Goal: Transaction & Acquisition: Obtain resource

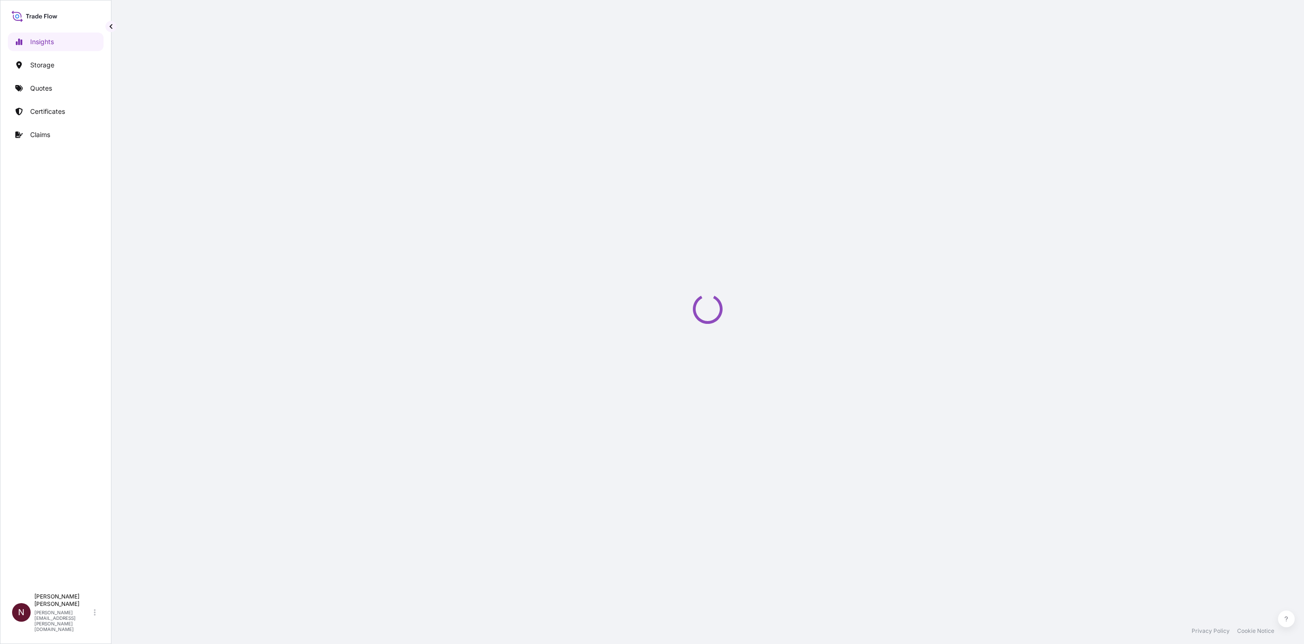
select select "2025"
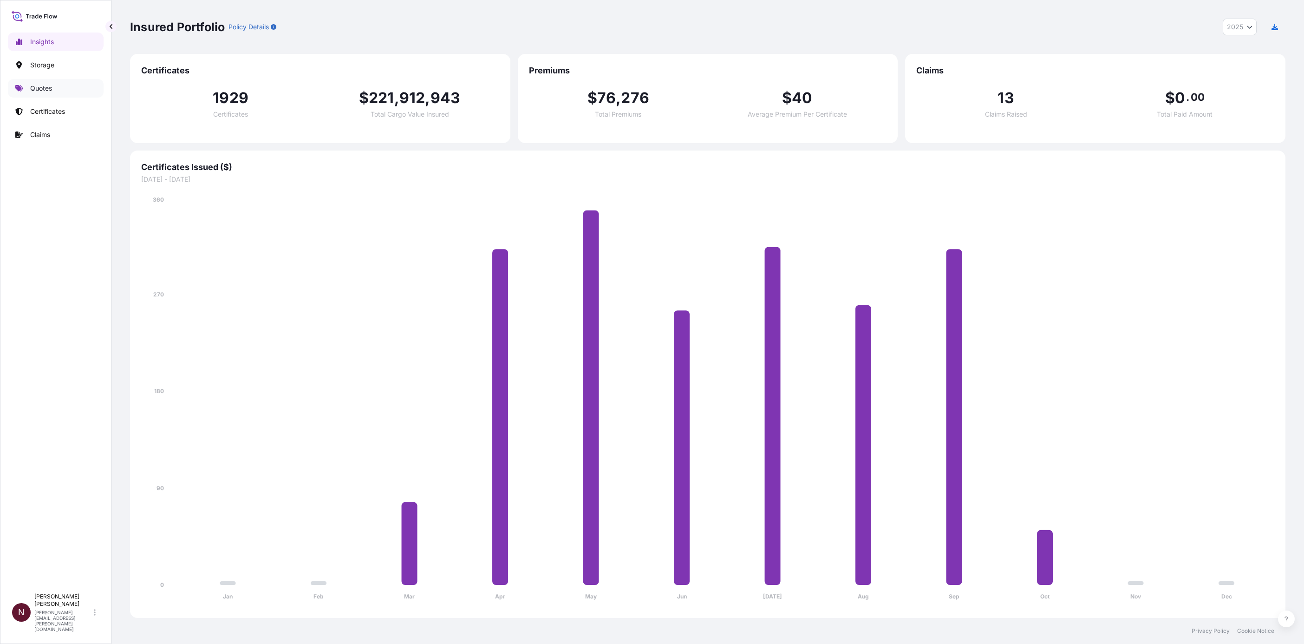
click at [40, 92] on p "Quotes" at bounding box center [41, 88] width 22 height 9
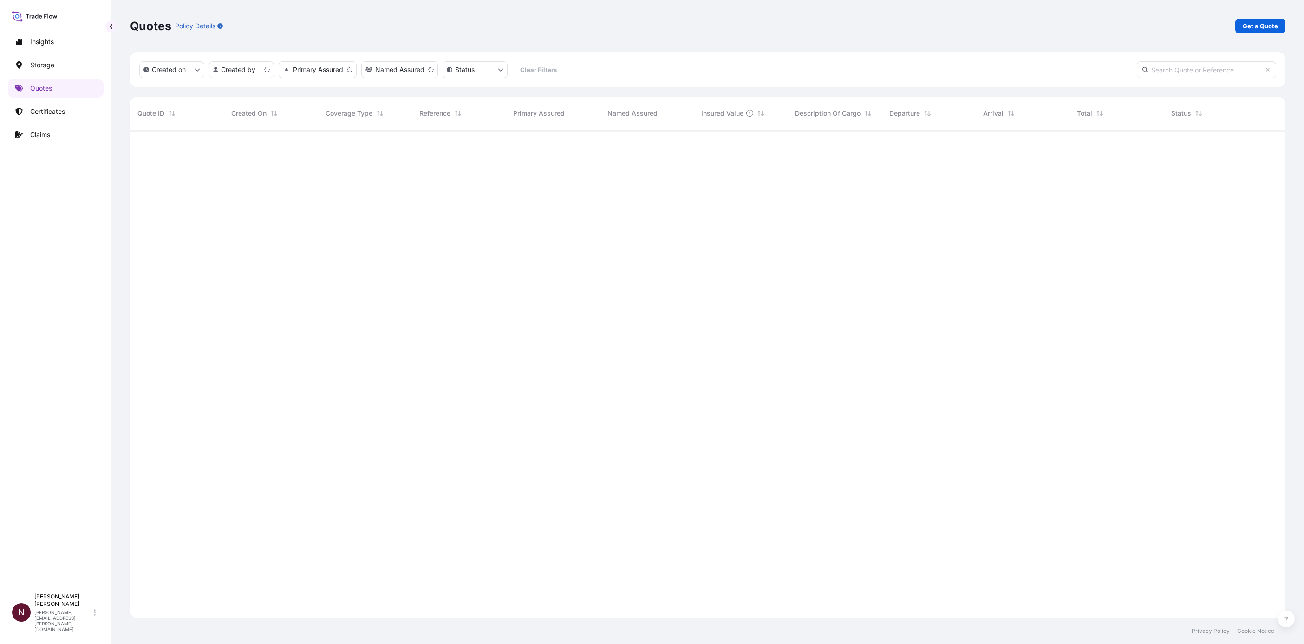
scroll to position [482, 1144]
click at [1274, 24] on p "Get a Quote" at bounding box center [1260, 25] width 35 height 9
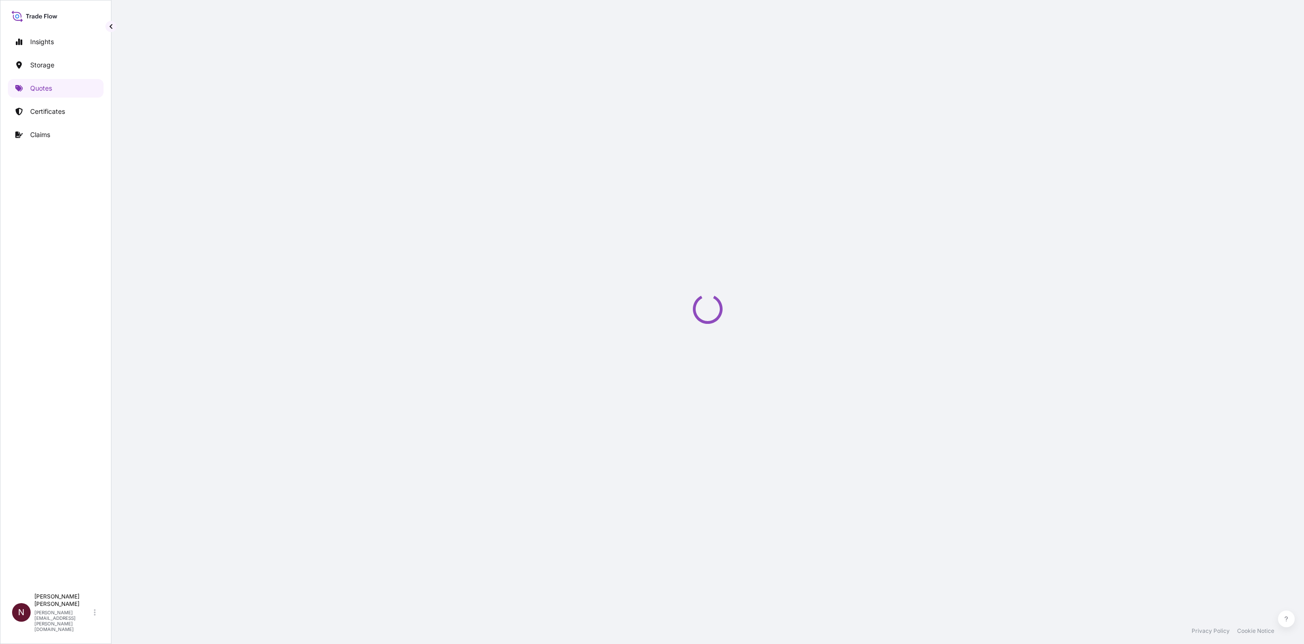
select select "Water"
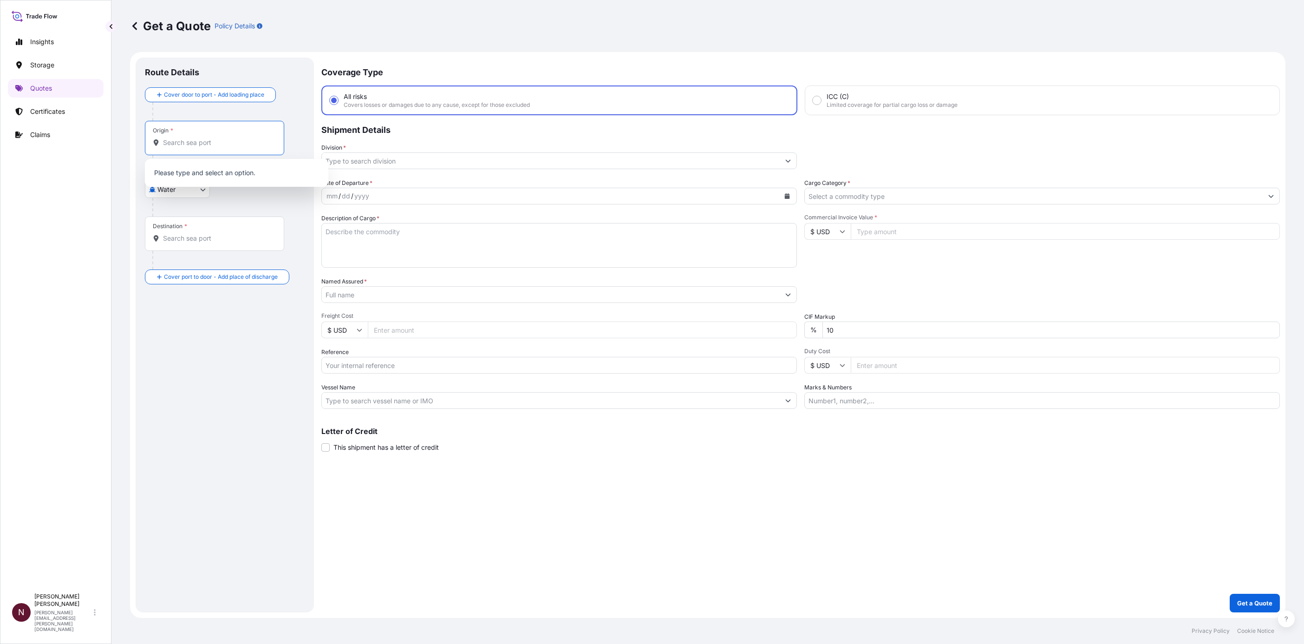
click at [208, 143] on input "Origin *" at bounding box center [218, 142] width 110 height 9
click at [205, 174] on span "[GEOGRAPHIC_DATA]" at bounding box center [202, 170] width 52 height 9
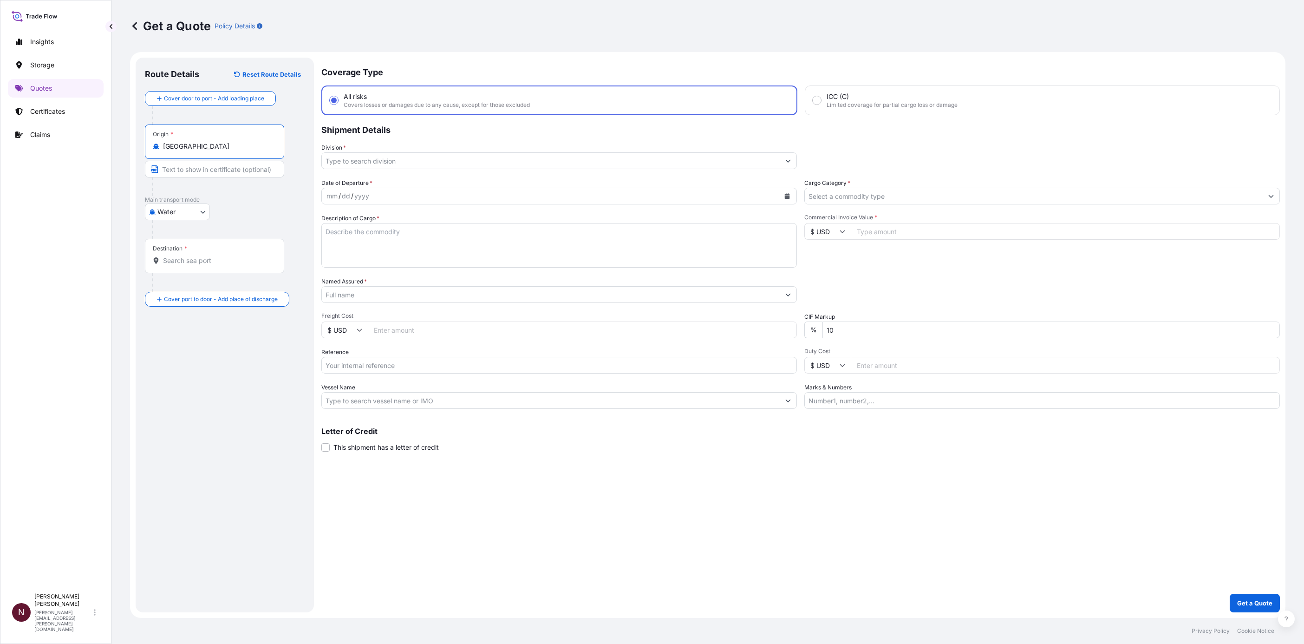
drag, startPoint x: 208, startPoint y: 149, endPoint x: 136, endPoint y: 148, distance: 72.5
click at [136, 148] on div "Route Details Reset Route Details Cover door to port - Add loading place Place …" at bounding box center [225, 335] width 178 height 554
type input "[GEOGRAPHIC_DATA]"
click at [188, 265] on input "Destination *" at bounding box center [218, 260] width 110 height 9
paste input "[GEOGRAPHIC_DATA]"
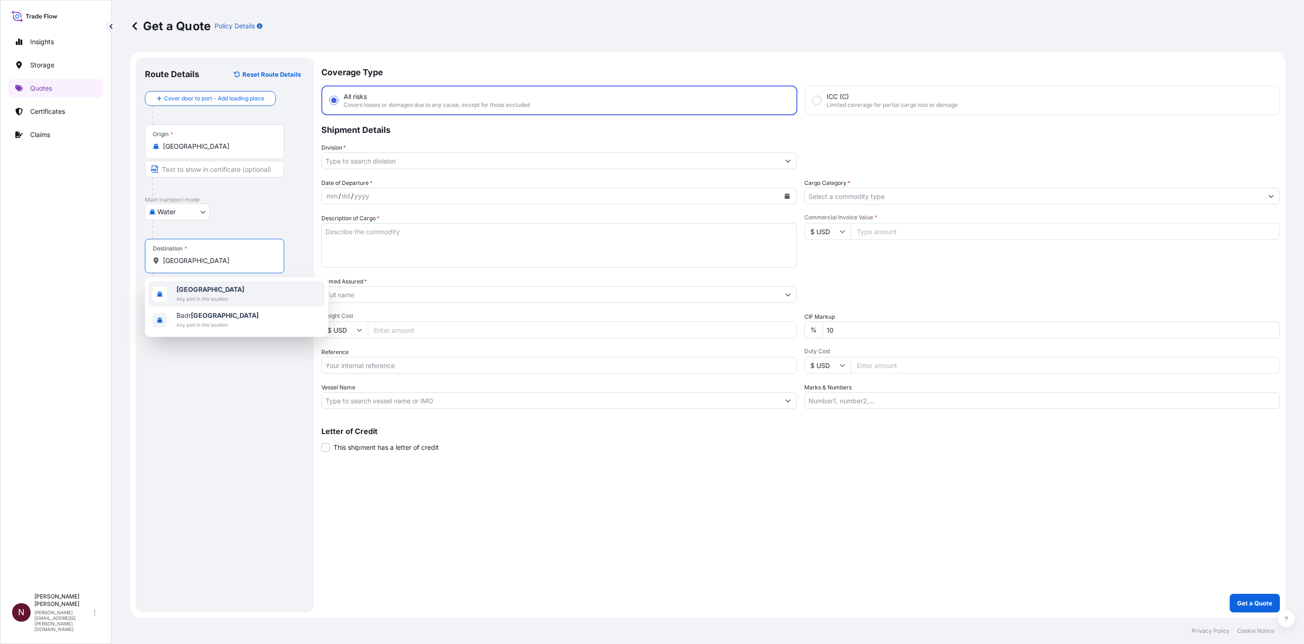
click at [196, 291] on b "[GEOGRAPHIC_DATA]" at bounding box center [210, 289] width 68 height 8
type input "[GEOGRAPHIC_DATA]"
click at [182, 300] on div "Cover door to port - Add loading place Place of loading Road / [GEOGRAPHIC_DATA…" at bounding box center [225, 208] width 160 height 234
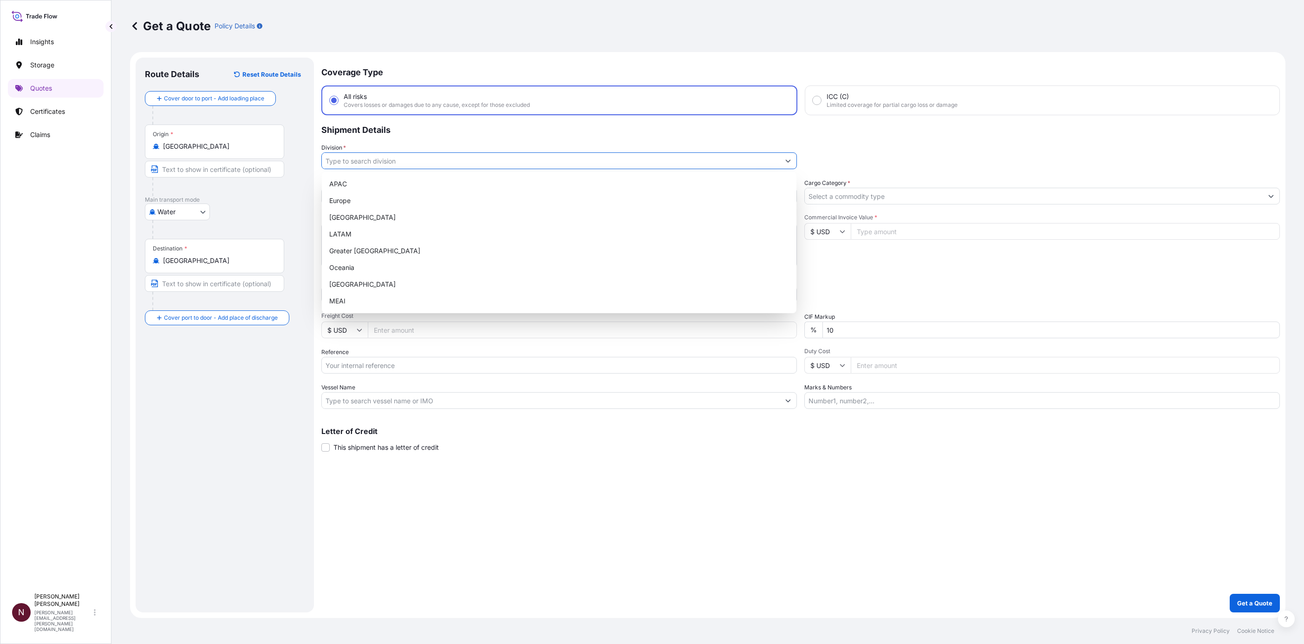
click at [358, 161] on input "Division *" at bounding box center [551, 160] width 458 height 17
paste input "Qiddiya Logistics Hub"
type input "Qiddiya Logistics Hub"
click at [505, 558] on div "Coverage Type All risks Covers losses or damages due to any cause, except for t…" at bounding box center [800, 335] width 958 height 554
click at [361, 235] on textarea "Description of Cargo *" at bounding box center [558, 245] width 475 height 45
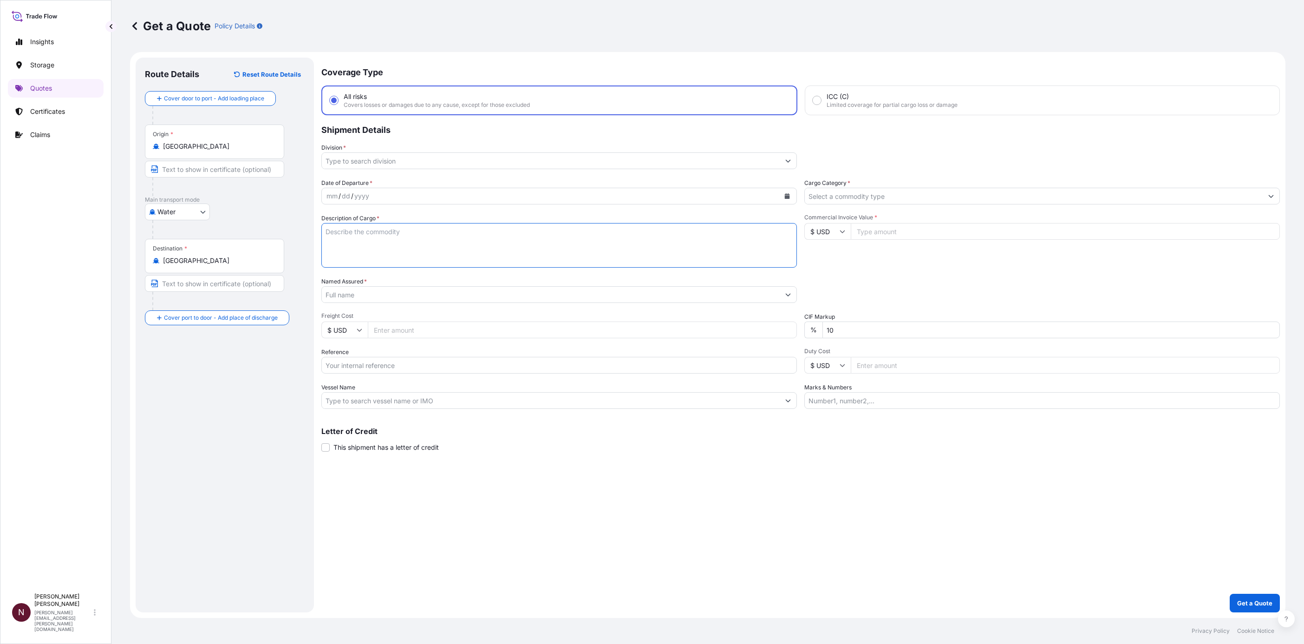
paste textarea "Qiddiya Logistics Hub"
type textarea "Qiddiya Logistics Hub"
drag, startPoint x: 401, startPoint y: 243, endPoint x: 260, endPoint y: 233, distance: 142.0
click at [261, 231] on form "Route Details Reset Route Details Cover door to port - Add loading place Place …" at bounding box center [707, 335] width 1155 height 566
click at [191, 294] on div at bounding box center [218, 301] width 132 height 19
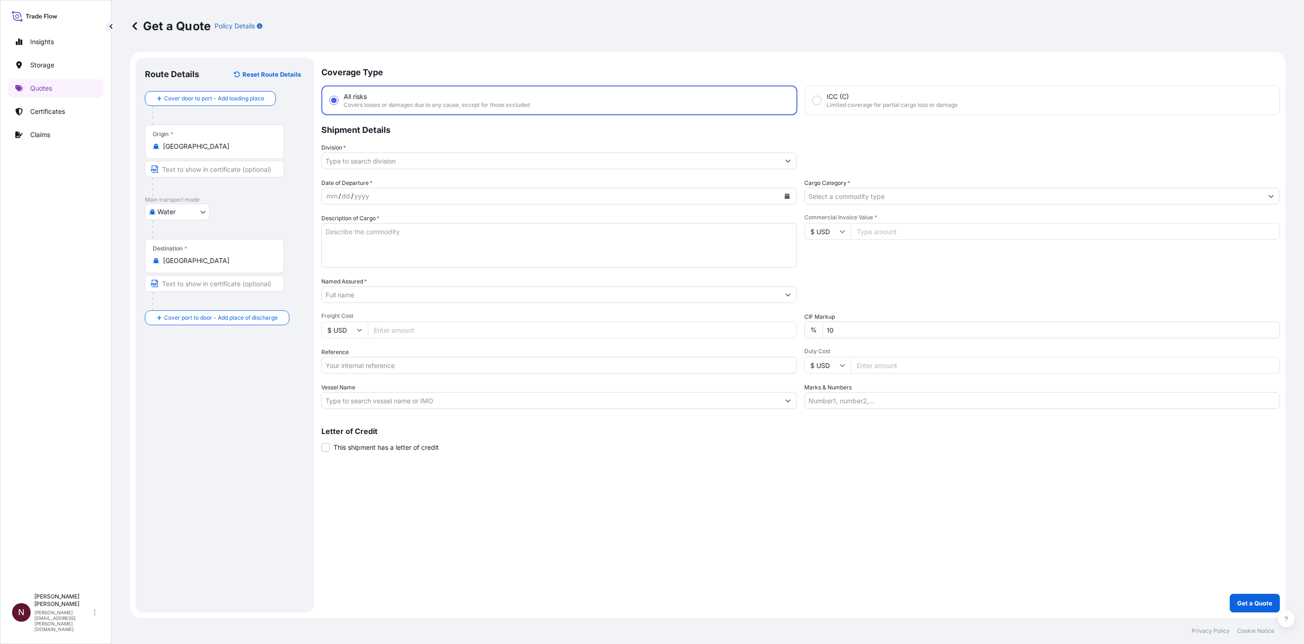
click at [187, 287] on input "Text to appear on certificate" at bounding box center [214, 283] width 139 height 17
paste input "Qiddiya Logistics Hub"
type input "Qiddiya Logistics Hub"
click at [173, 361] on div "Route Details Reset Route Details Cover door to port - Add loading place Place …" at bounding box center [225, 335] width 160 height 536
click at [191, 170] on input "Text to appear on certificate" at bounding box center [214, 169] width 139 height 17
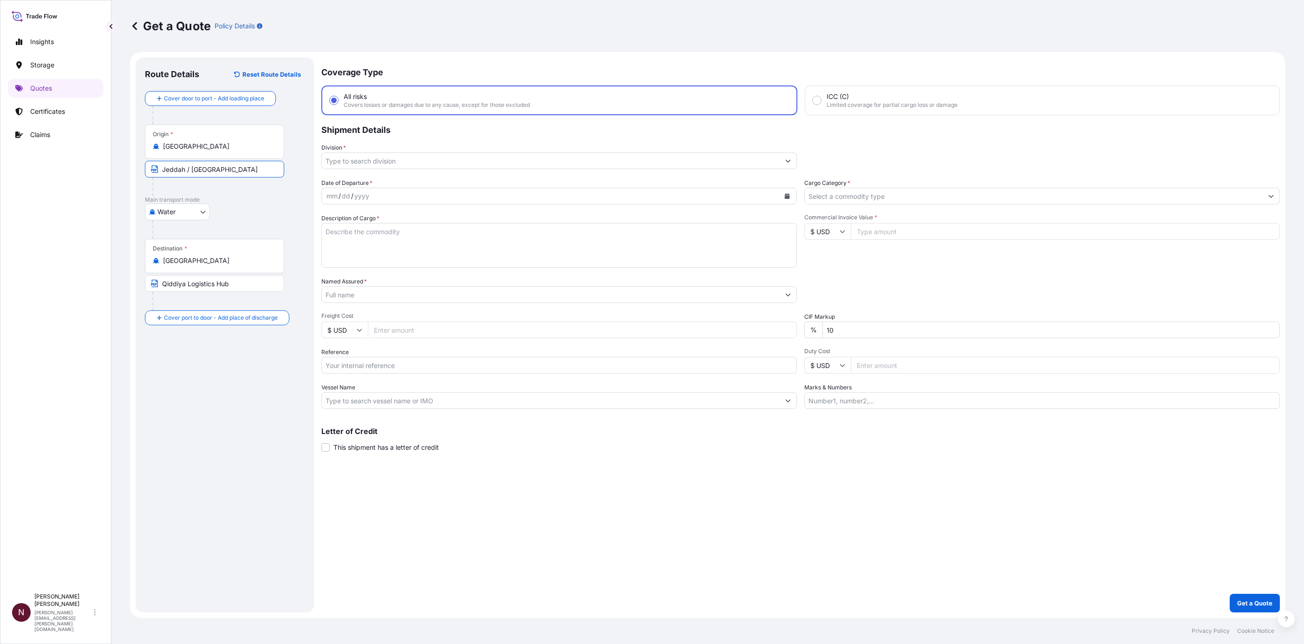
type input "Jeddah / [GEOGRAPHIC_DATA]"
click at [215, 352] on div "Route Details Reset Route Details Cover door to port - Add loading place Place …" at bounding box center [225, 335] width 160 height 536
click at [363, 166] on input "Division *" at bounding box center [551, 160] width 458 height 17
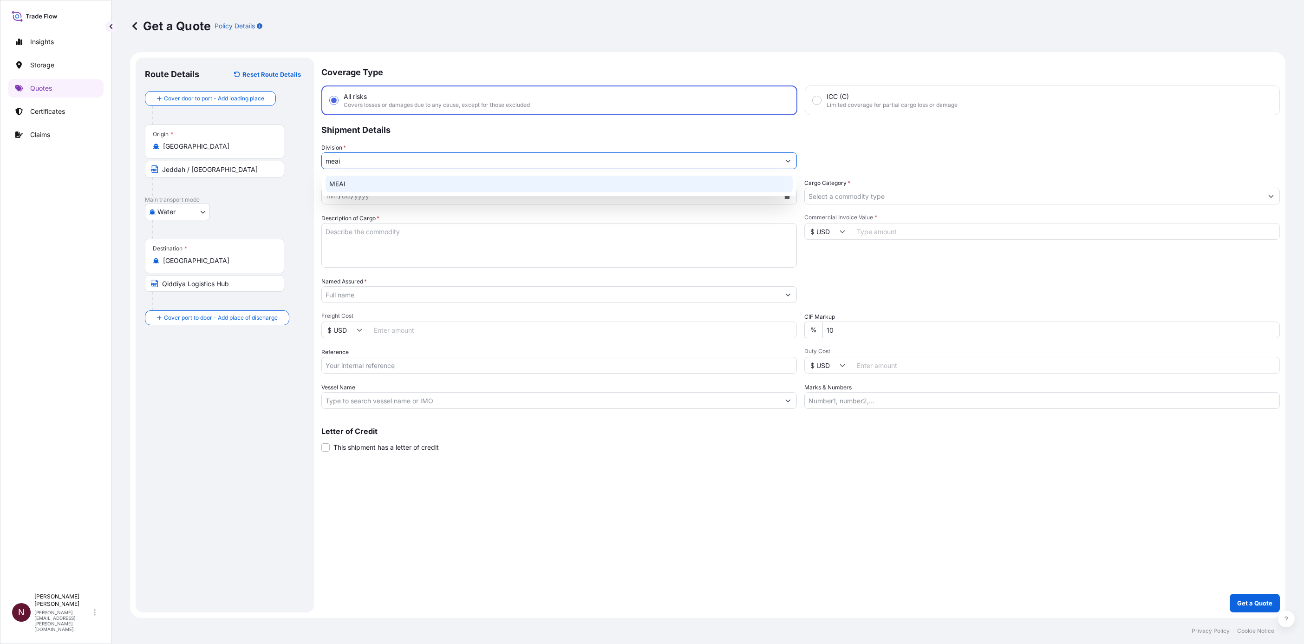
click at [364, 187] on div "MEAI" at bounding box center [559, 184] width 467 height 17
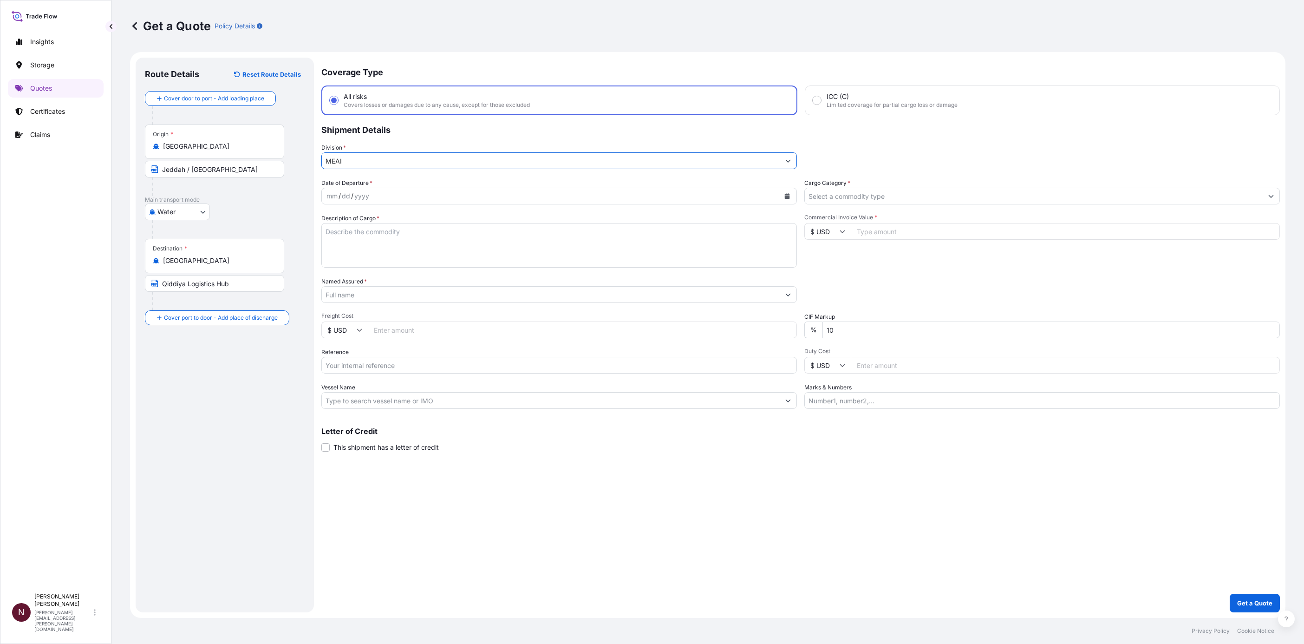
type input "MEAI"
click at [843, 194] on input "Cargo Category *" at bounding box center [1034, 196] width 458 height 17
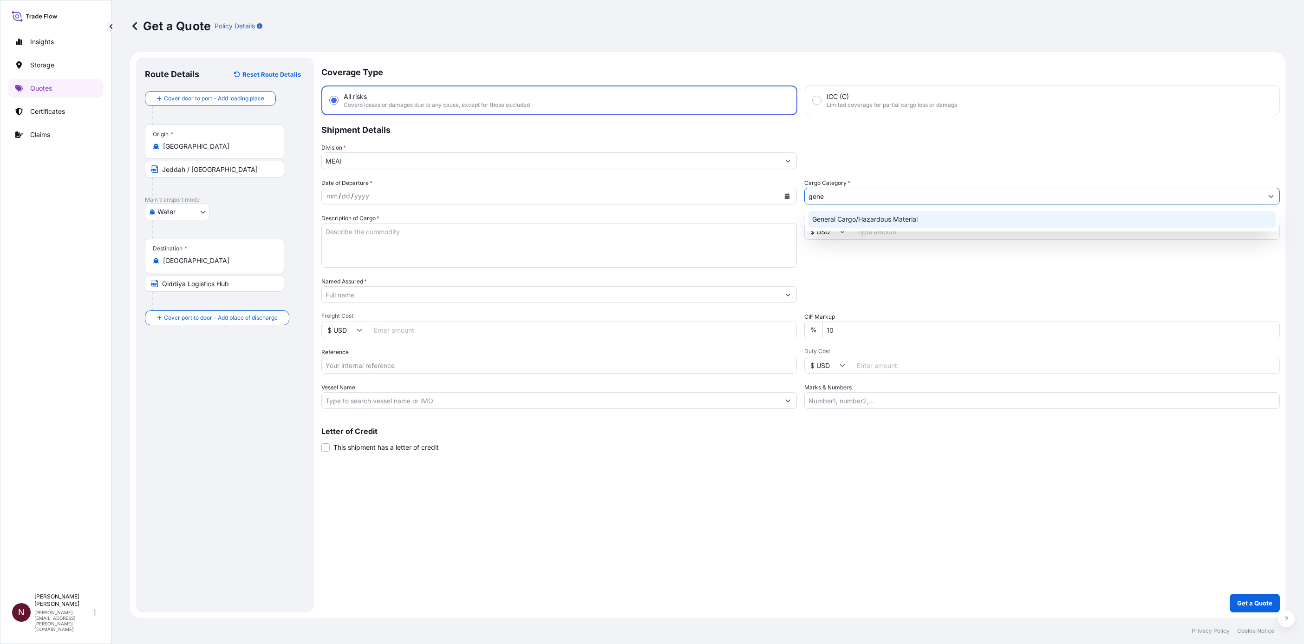
click at [854, 219] on div "General Cargo/Hazardous Material" at bounding box center [1041, 219] width 467 height 17
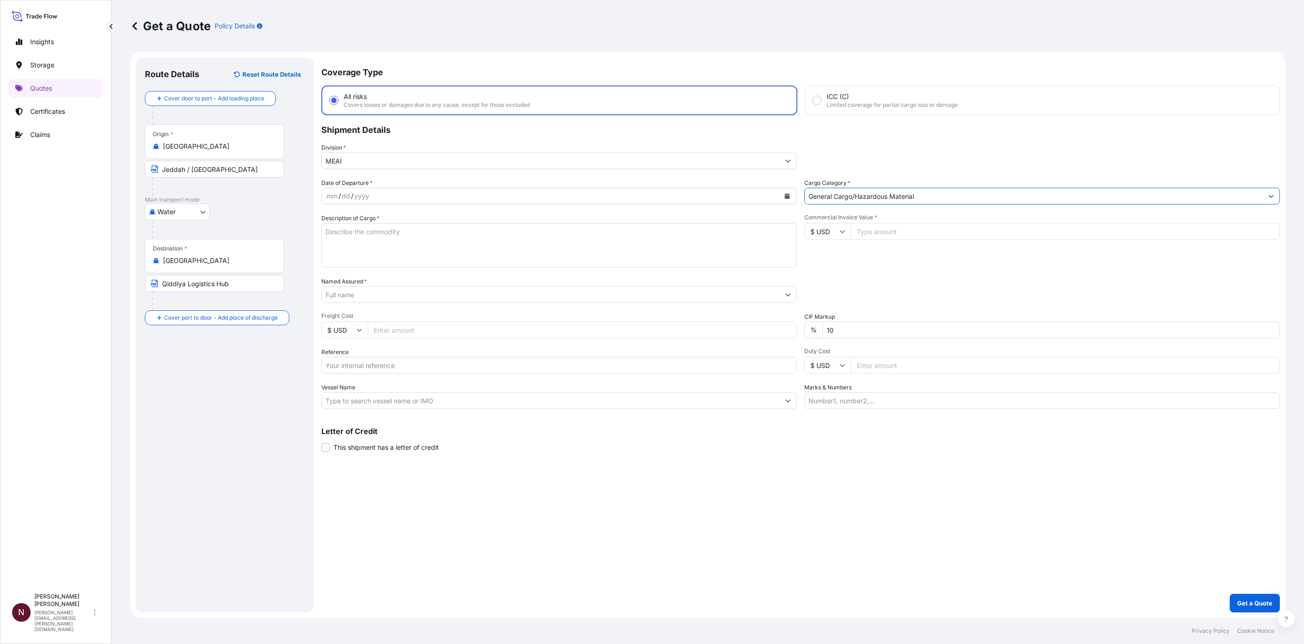
type input "General Cargo/Hazardous Material"
click at [840, 230] on icon at bounding box center [842, 231] width 5 height 3
click at [830, 265] on div "€ EUR" at bounding box center [827, 256] width 39 height 18
type input "€ EUR"
click at [870, 229] on input "Commercial Invoice Value *" at bounding box center [1065, 231] width 429 height 17
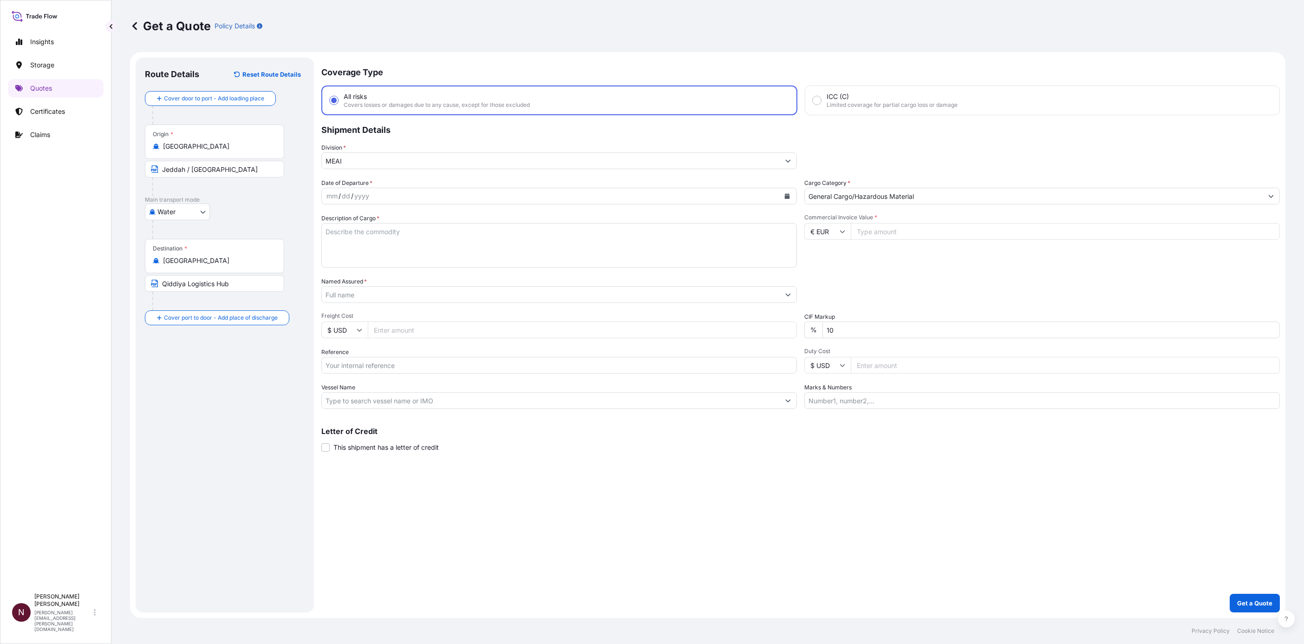
paste input "9099996"
click at [840, 270] on div "Date of Departure * mm / dd / yyyy Cargo Category * General Cargo/Hazardous Mat…" at bounding box center [800, 293] width 958 height 230
click at [886, 234] on input "9099996" at bounding box center [1065, 231] width 429 height 17
drag, startPoint x: 894, startPoint y: 233, endPoint x: 822, endPoint y: 234, distance: 72.0
click at [822, 234] on div "€ EUR 9099996" at bounding box center [1041, 231] width 475 height 17
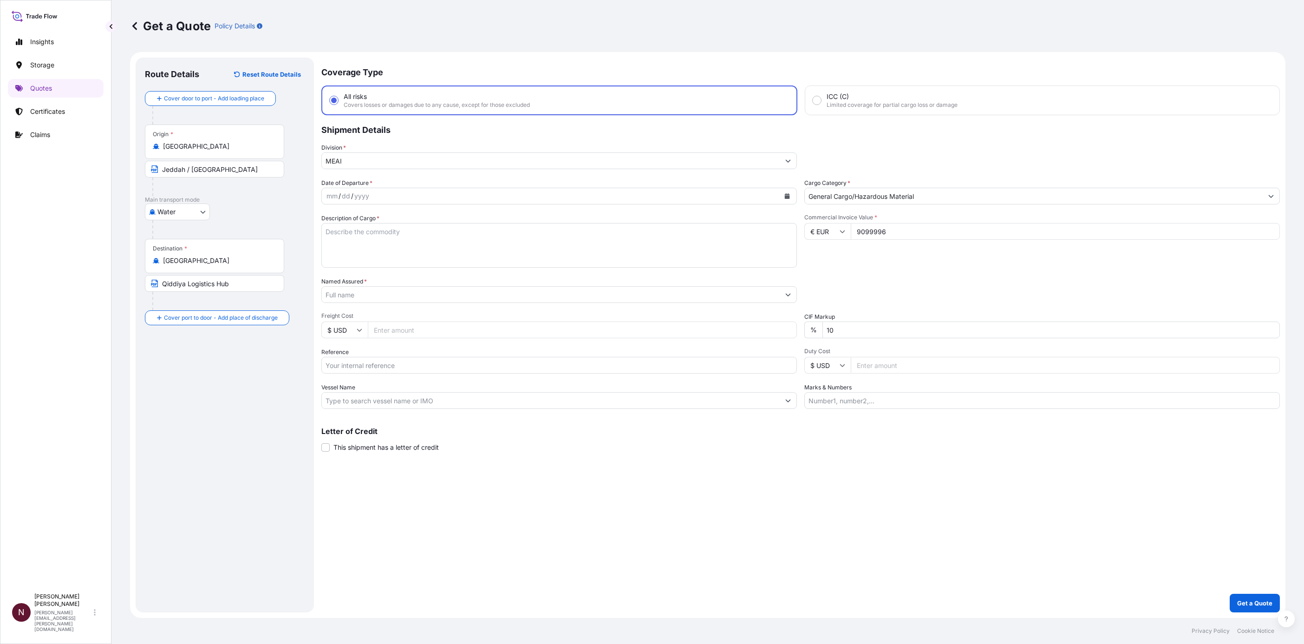
paste input "number"
click at [864, 232] on input "9099996" at bounding box center [1065, 231] width 429 height 17
type input "9099996"
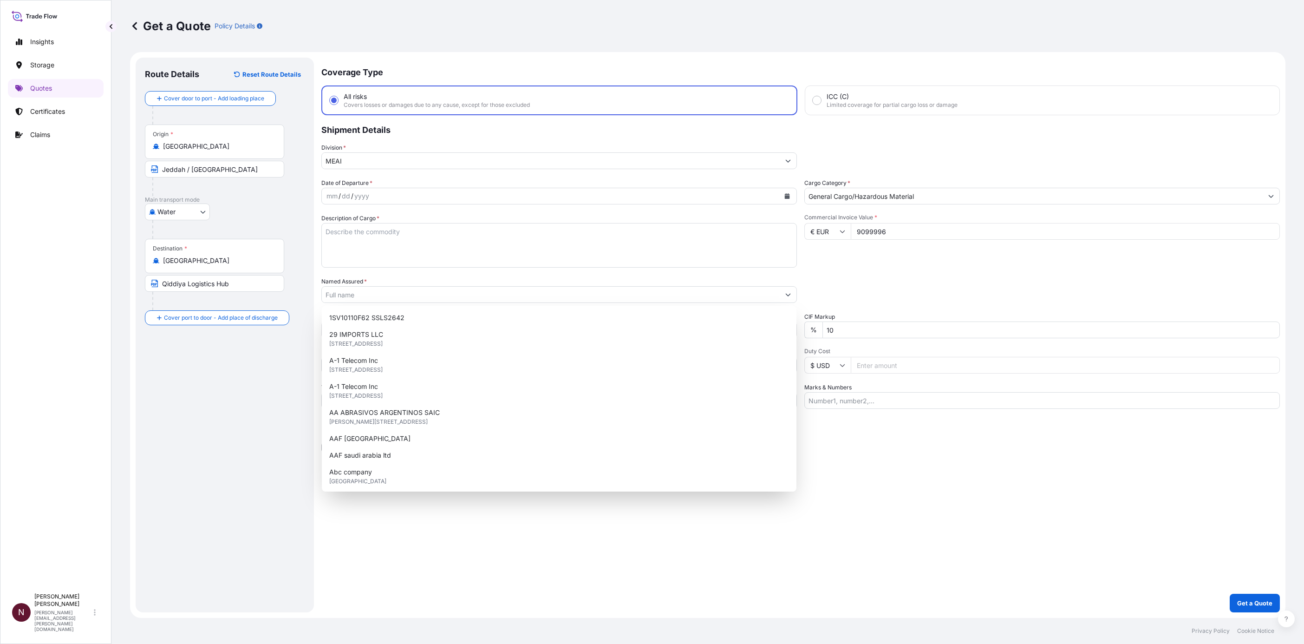
click at [881, 254] on div "Commercial Invoice Value * € EUR 9099996" at bounding box center [1041, 241] width 475 height 54
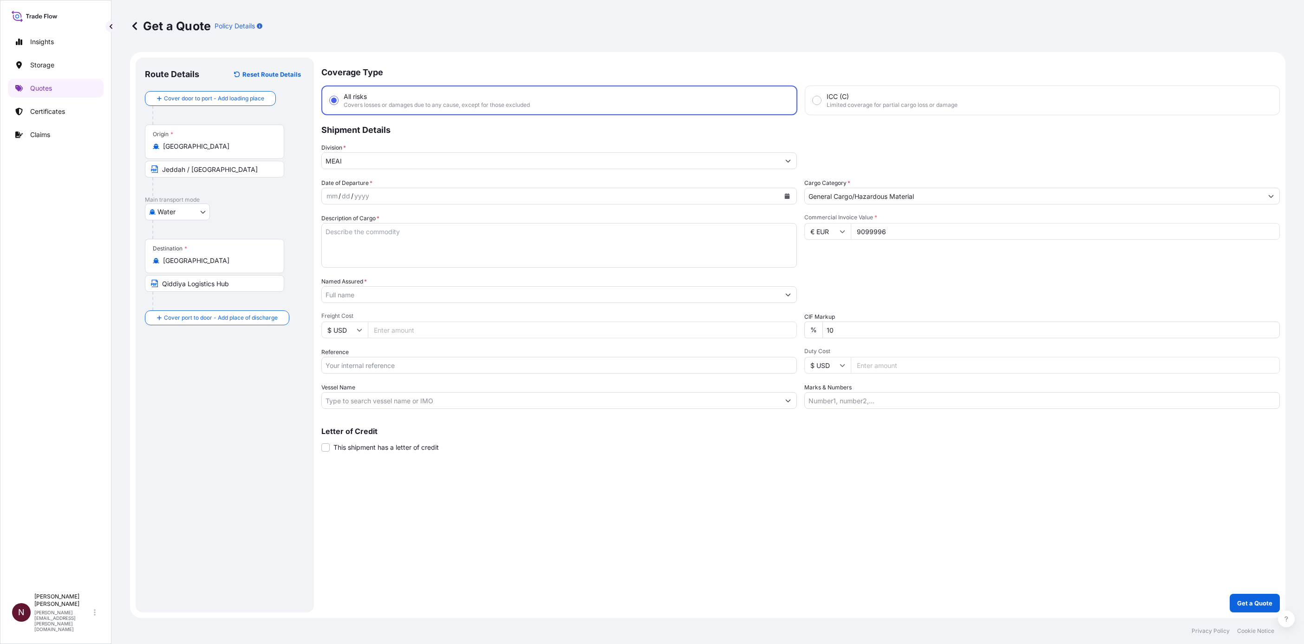
drag, startPoint x: 1224, startPoint y: 524, endPoint x: 921, endPoint y: 424, distance: 319.2
click at [1224, 524] on div "Coverage Type All risks Covers losses or damages due to any cause, except for t…" at bounding box center [800, 335] width 958 height 554
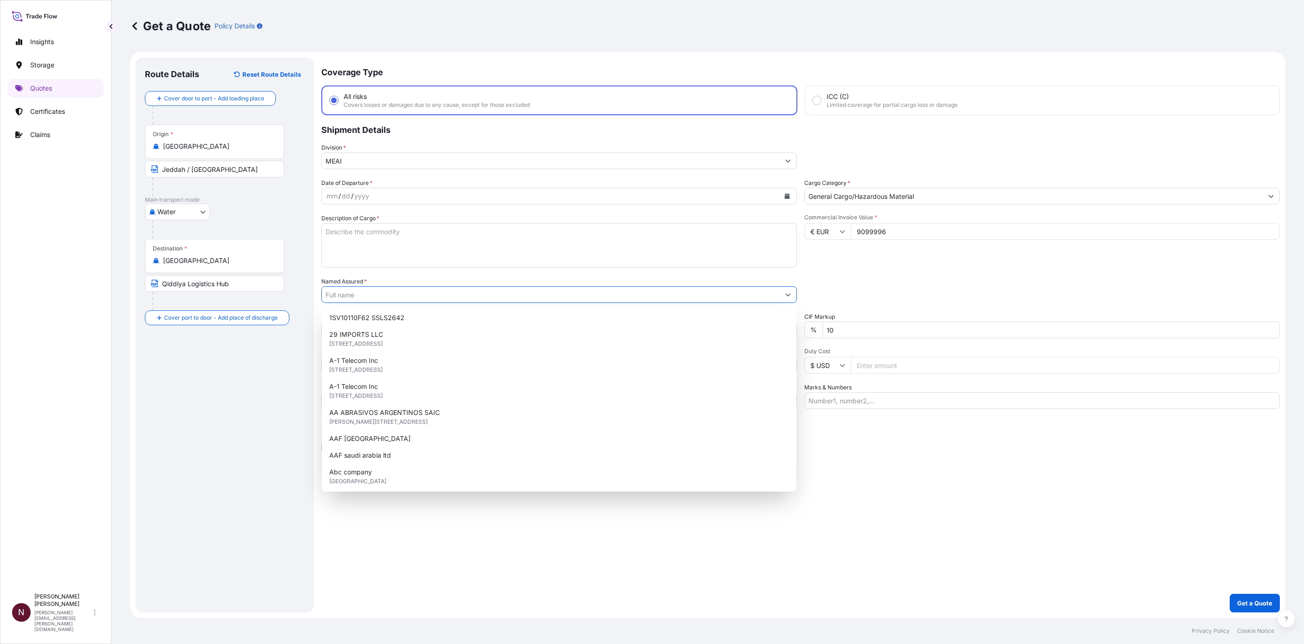
click at [375, 290] on input "Named Assured *" at bounding box center [551, 294] width 458 height 17
paste input "UNITED MAINTENANCE & CONTRACTING COMPANY - UNIMAC"
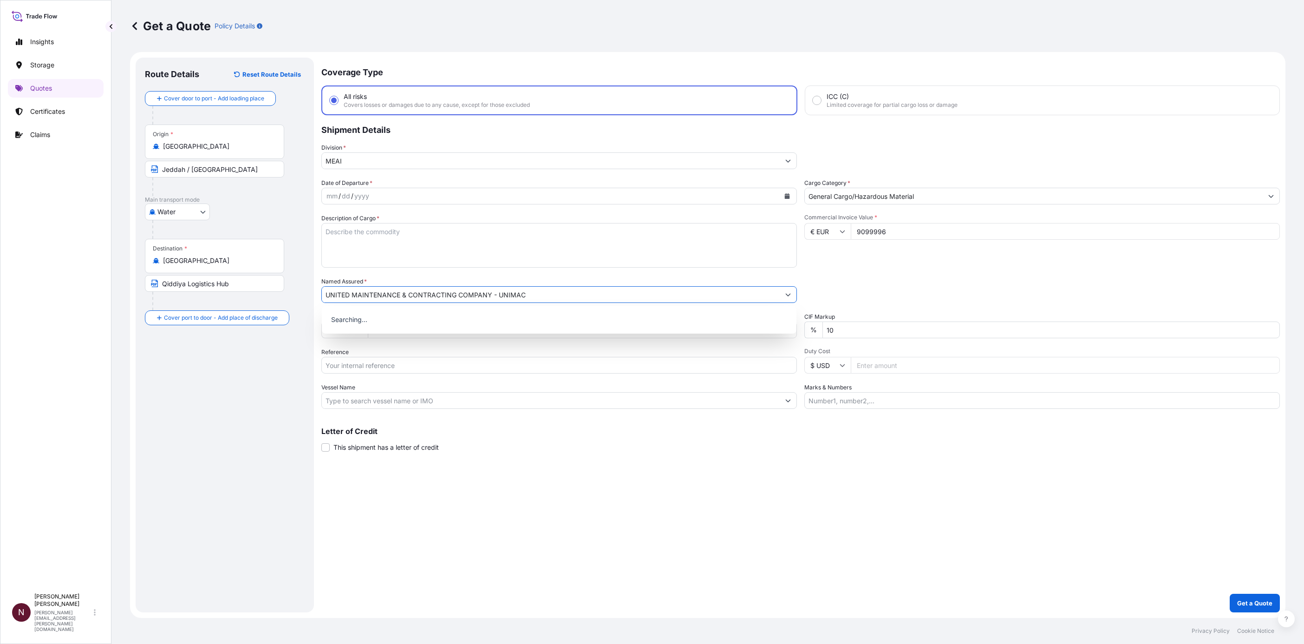
type input "UNITED MAINTENANCE & CONTRACTING COMPANY - UNIMAC"
click at [487, 504] on div "Coverage Type All risks Covers losses or damages due to any cause, except for t…" at bounding box center [800, 335] width 958 height 554
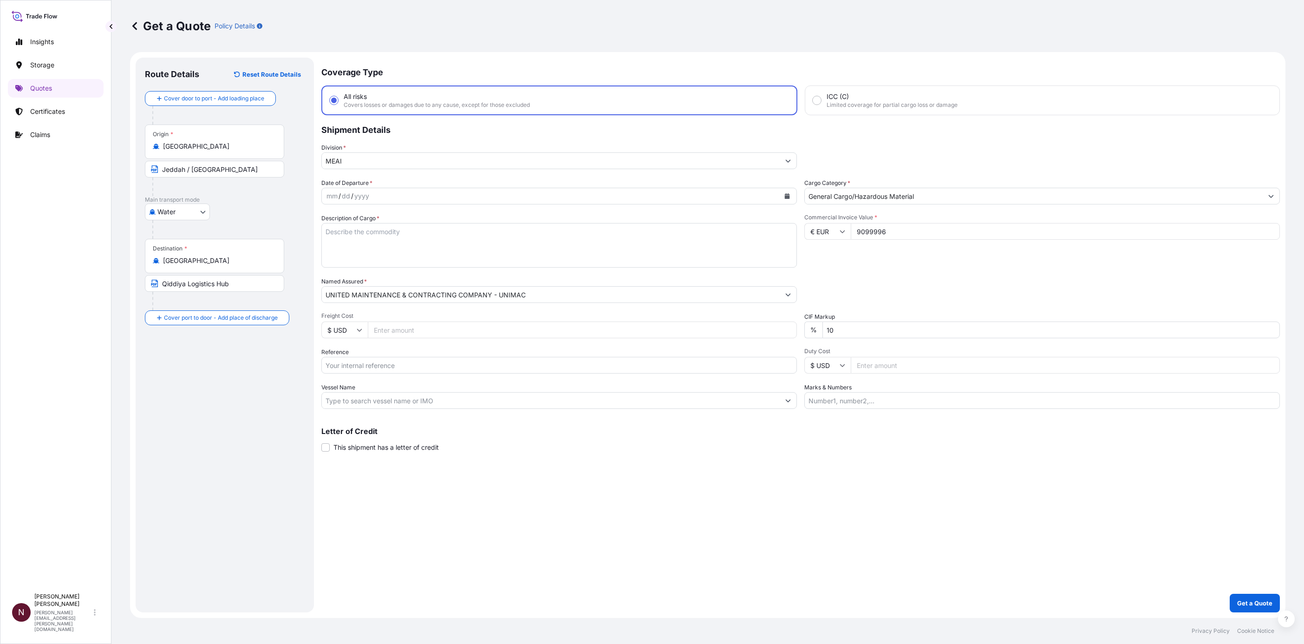
click at [338, 362] on input "Reference" at bounding box center [558, 365] width 475 height 17
paste input "SA1015245332"
type input "SA1015245332"
click at [389, 476] on div "Coverage Type All risks Covers losses or damages due to any cause, except for t…" at bounding box center [800, 335] width 958 height 554
drag, startPoint x: 815, startPoint y: 326, endPoint x: 738, endPoint y: 331, distance: 76.7
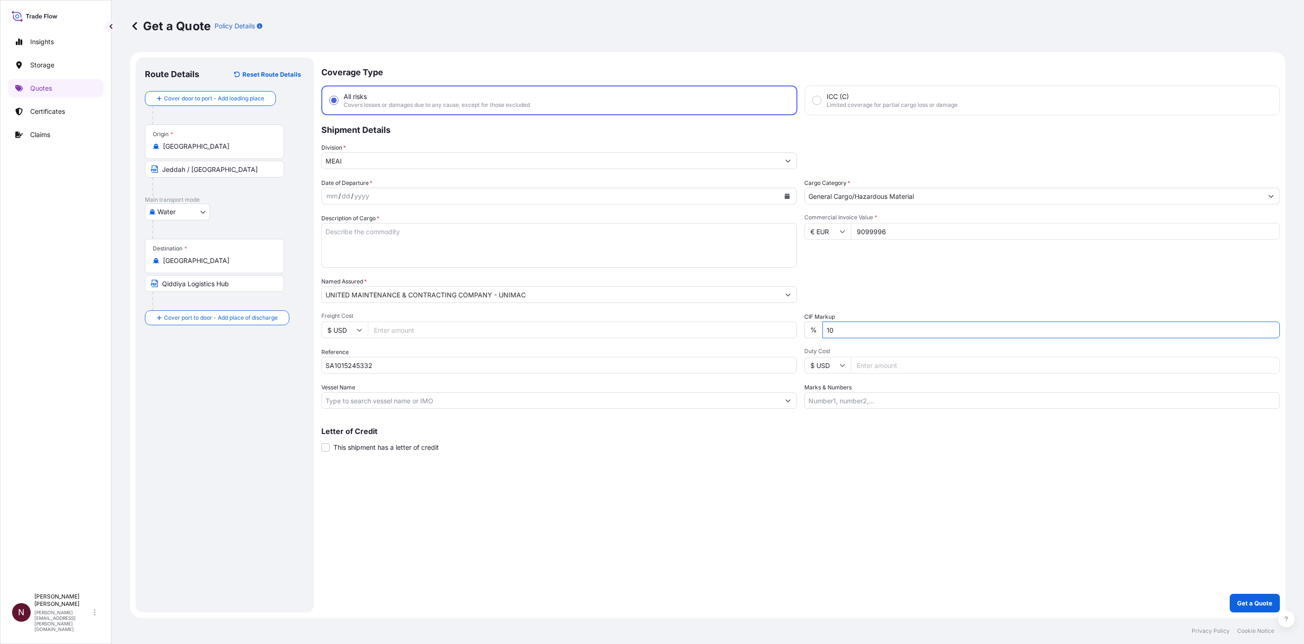
click at [739, 331] on div "Date of Departure * mm / dd / yyyy Cargo Category * General Cargo/Hazardous Mat…" at bounding box center [800, 293] width 958 height 230
type input "0"
click at [805, 466] on div "Coverage Type All risks Covers losses or damages due to any cause, except for t…" at bounding box center [800, 335] width 958 height 554
click at [1251, 599] on p "Get a Quote" at bounding box center [1254, 602] width 35 height 9
click at [367, 255] on textarea "Description of Cargo *" at bounding box center [558, 254] width 475 height 45
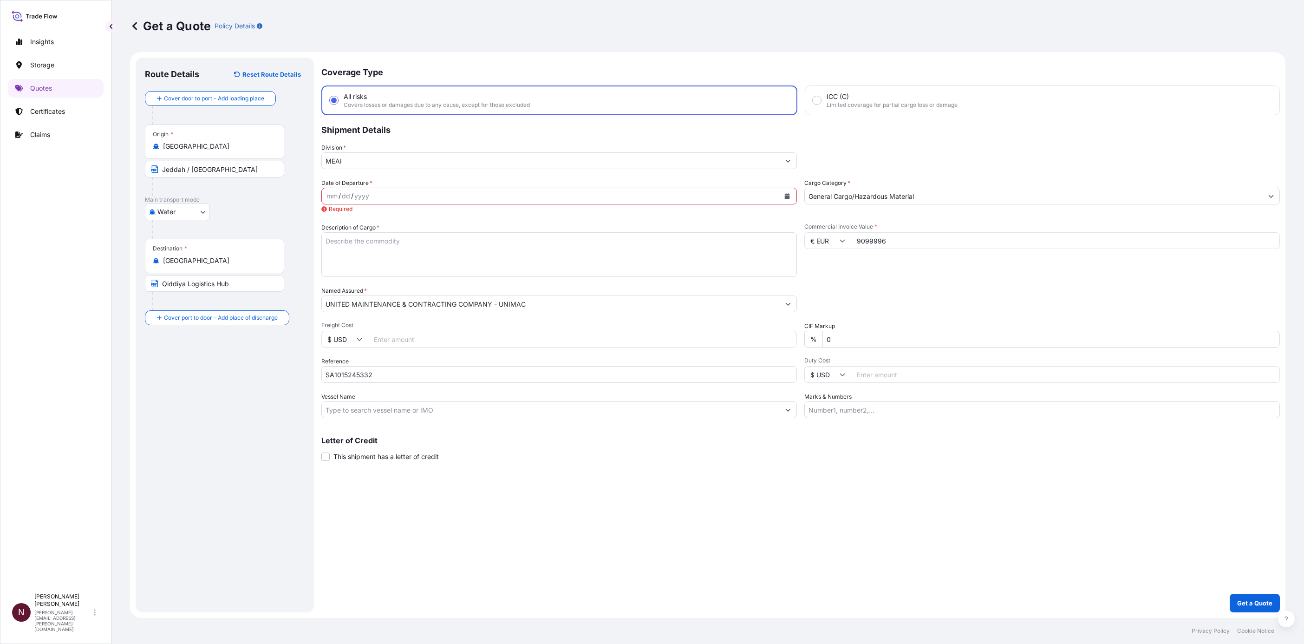
click at [340, 202] on div "mm / dd / yyyy" at bounding box center [551, 196] width 458 height 17
click at [343, 254] on textarea "Description of Cargo *" at bounding box center [558, 245] width 475 height 45
paste textarea "Drains for Formula cars"
type textarea "Drains for Formula cars"
click at [790, 198] on button "Calendar" at bounding box center [787, 196] width 15 height 15
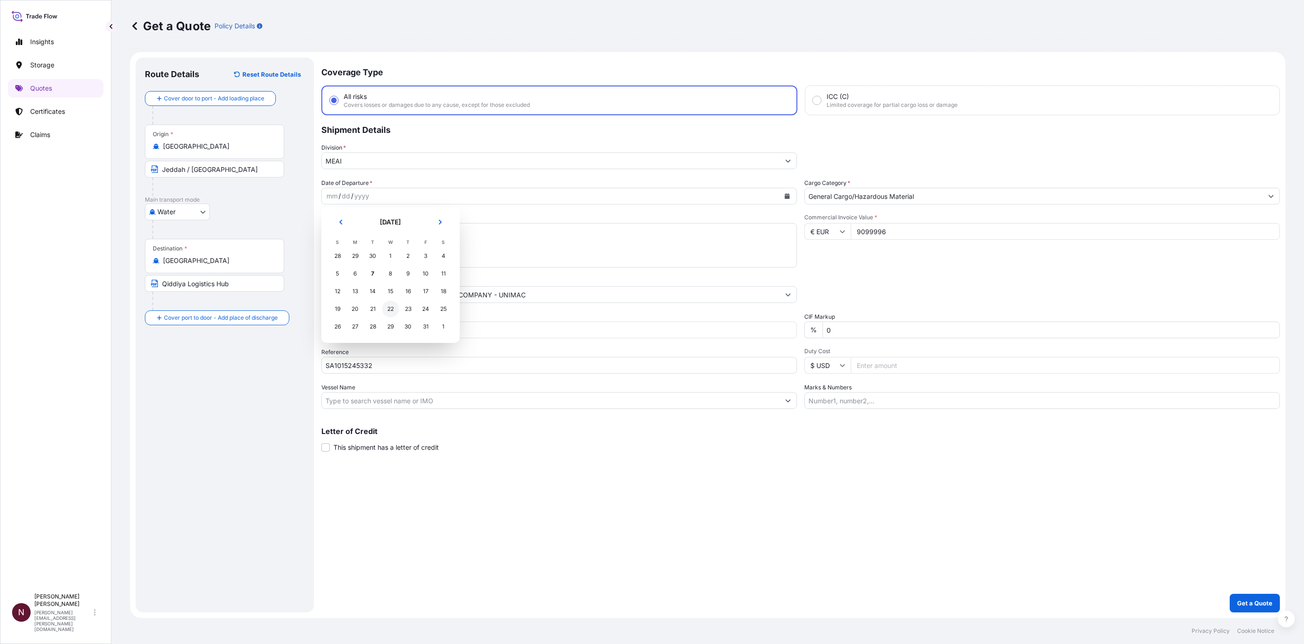
click at [389, 309] on div "22" at bounding box center [390, 308] width 17 height 17
click at [483, 508] on div "Coverage Type All risks Covers losses or damages due to any cause, except for t…" at bounding box center [800, 335] width 958 height 554
click at [1240, 606] on p "Get a Quote" at bounding box center [1254, 602] width 35 height 9
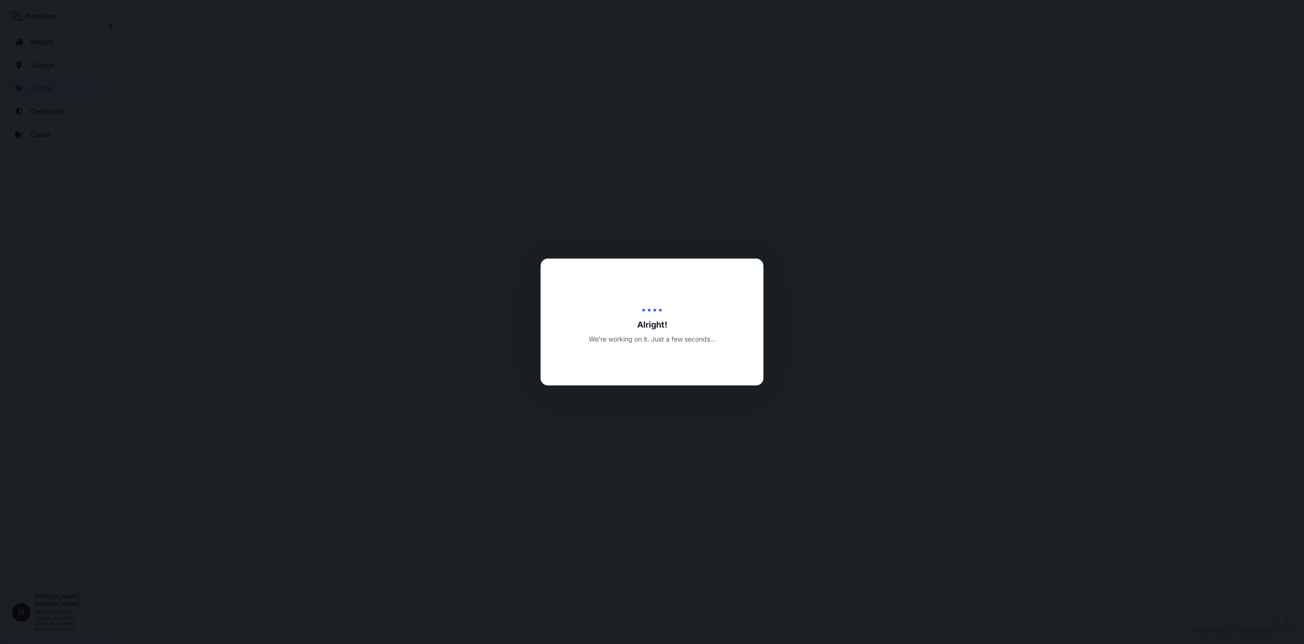
select select "Water"
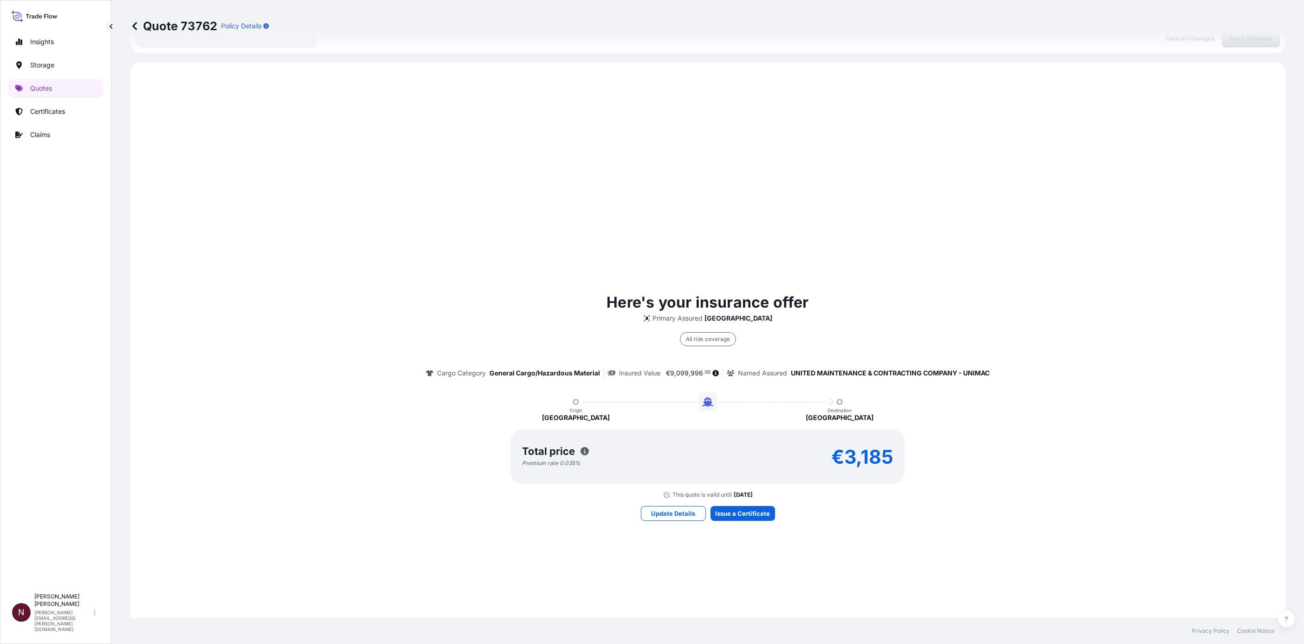
scroll to position [445, 0]
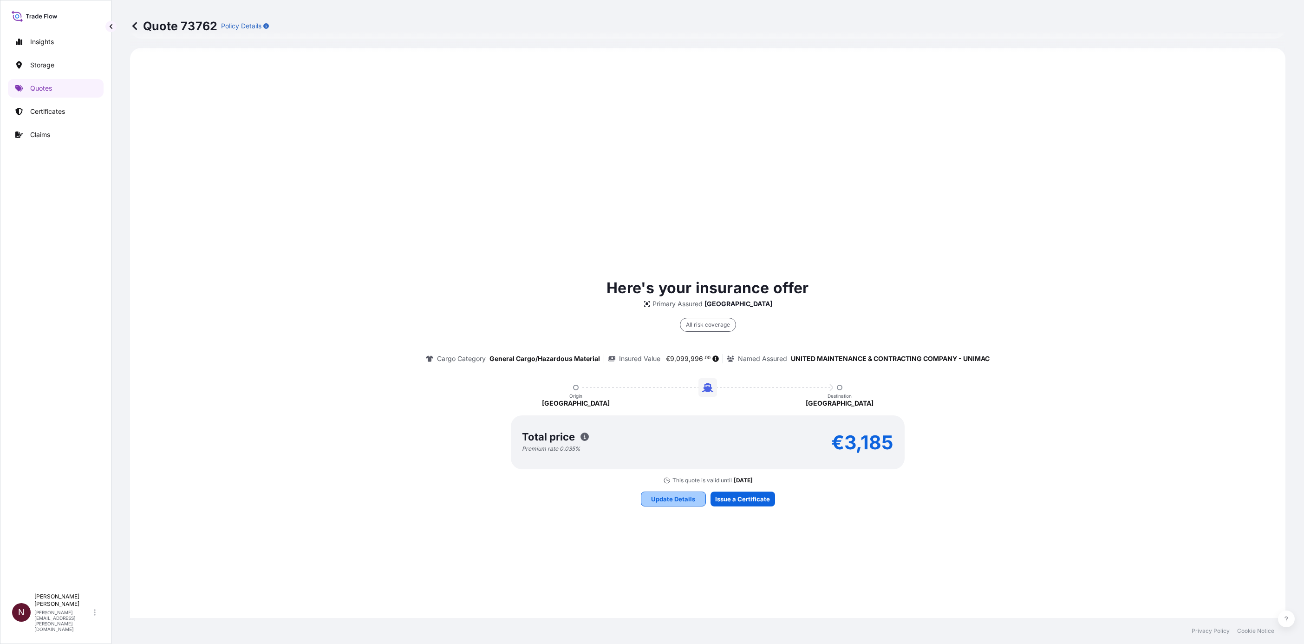
click at [678, 499] on p "Update Details" at bounding box center [673, 498] width 44 height 9
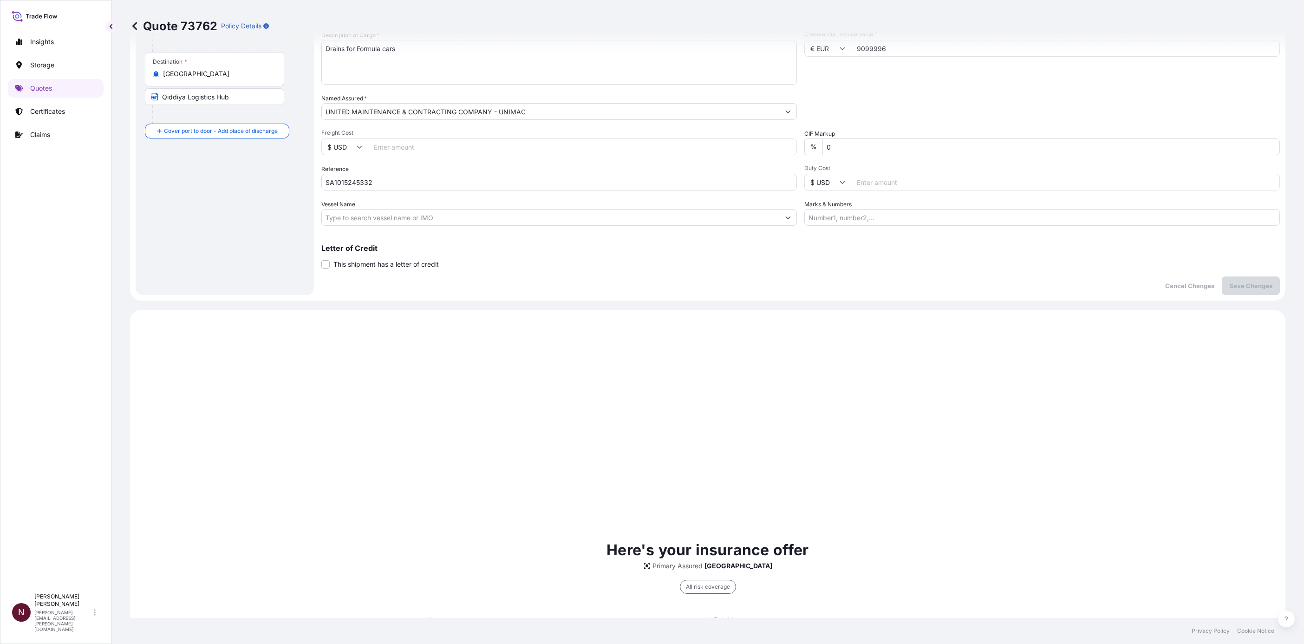
scroll to position [14, 0]
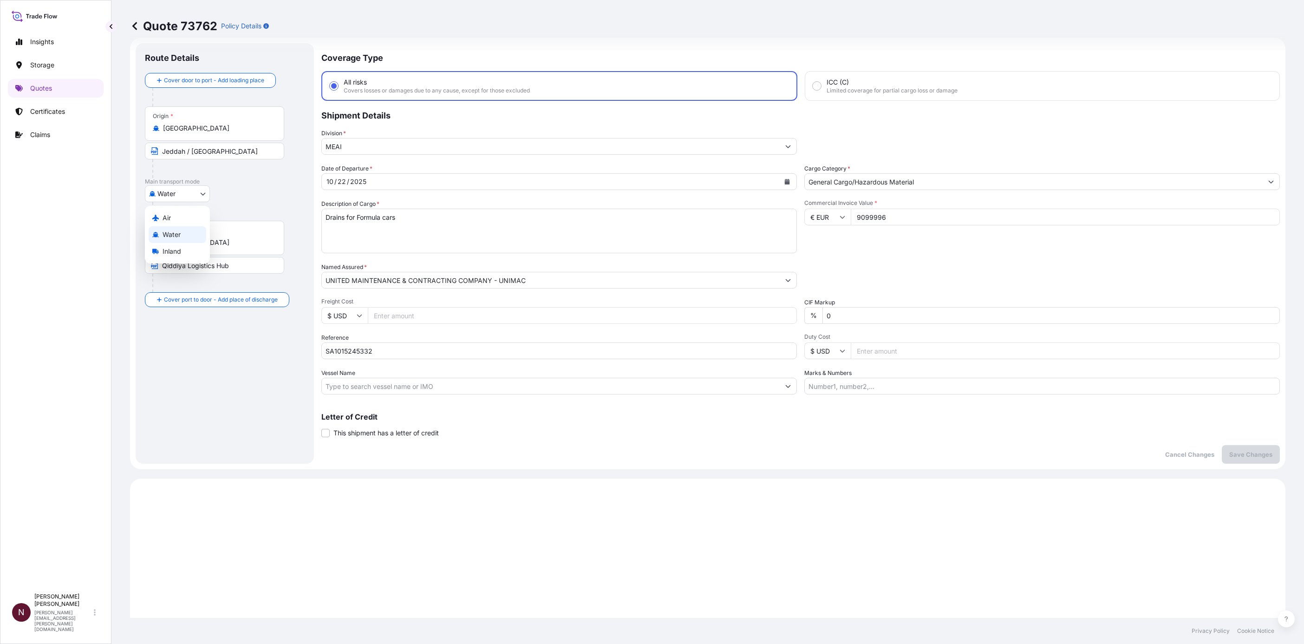
click at [185, 202] on body "Insights Storage Quotes Certificates Claims N [PERSON_NAME] [PERSON_NAME][EMAIL…" at bounding box center [652, 322] width 1304 height 644
click at [169, 249] on span "Inland" at bounding box center [172, 251] width 19 height 9
select select "Inland"
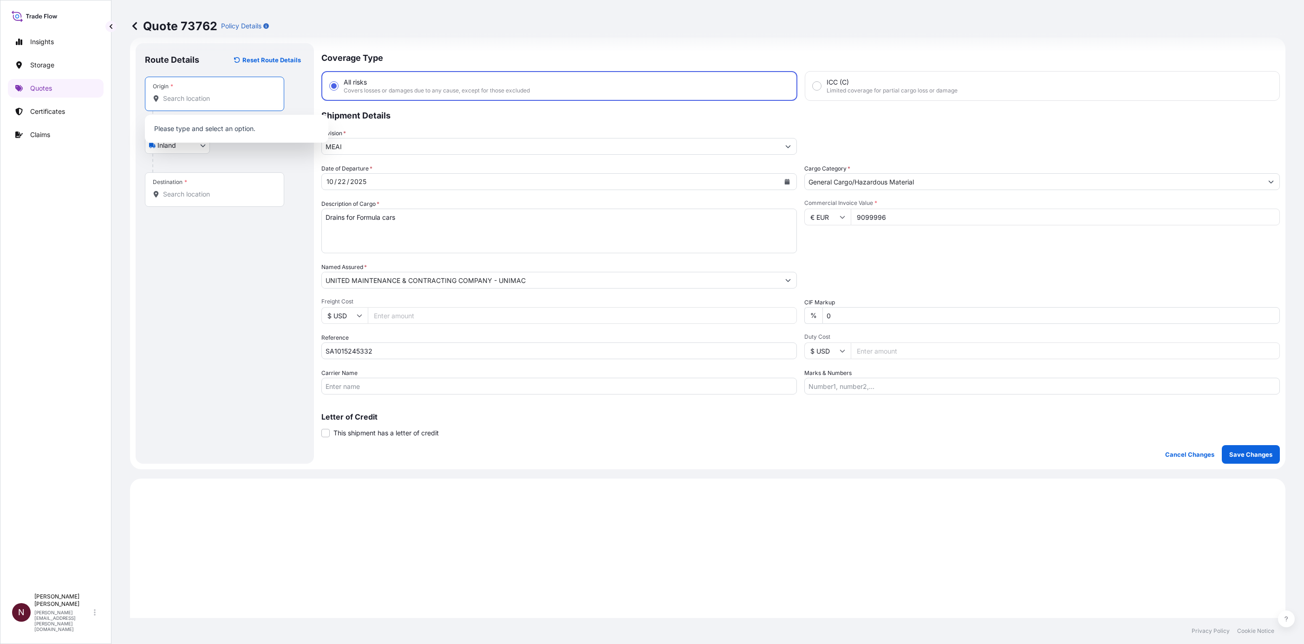
click at [170, 95] on input "Origin *" at bounding box center [218, 98] width 110 height 9
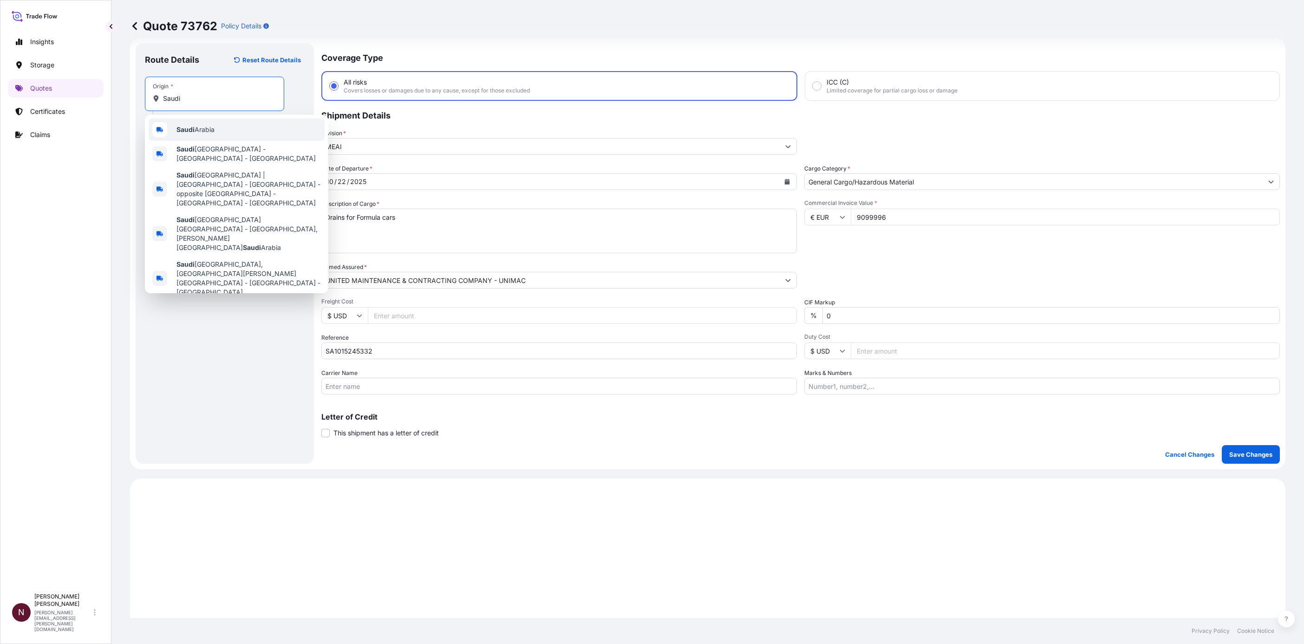
click at [199, 127] on span "[GEOGRAPHIC_DATA]" at bounding box center [195, 129] width 38 height 9
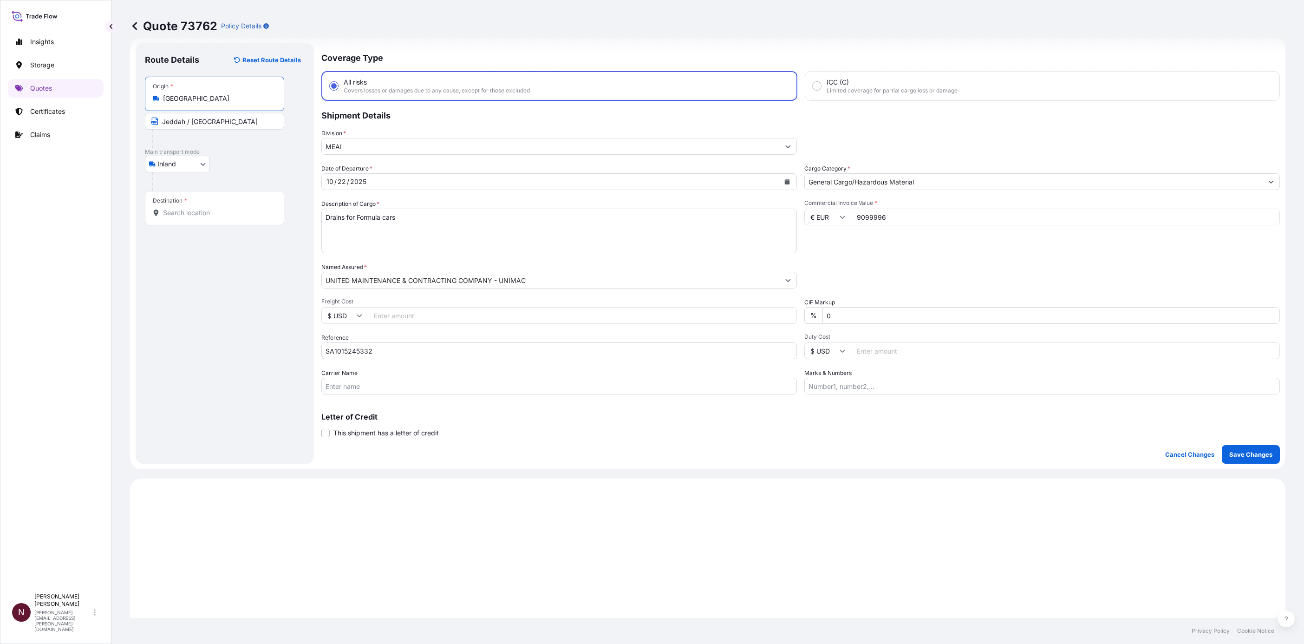
drag, startPoint x: 210, startPoint y: 102, endPoint x: 141, endPoint y: 99, distance: 69.2
click at [141, 99] on div "Route Details Reset Route Details Place of loading Road / [GEOGRAPHIC_DATA] / I…" at bounding box center [225, 253] width 178 height 420
type input "[GEOGRAPHIC_DATA]"
click at [179, 215] on input "Destination *" at bounding box center [218, 212] width 110 height 9
paste input "[GEOGRAPHIC_DATA]"
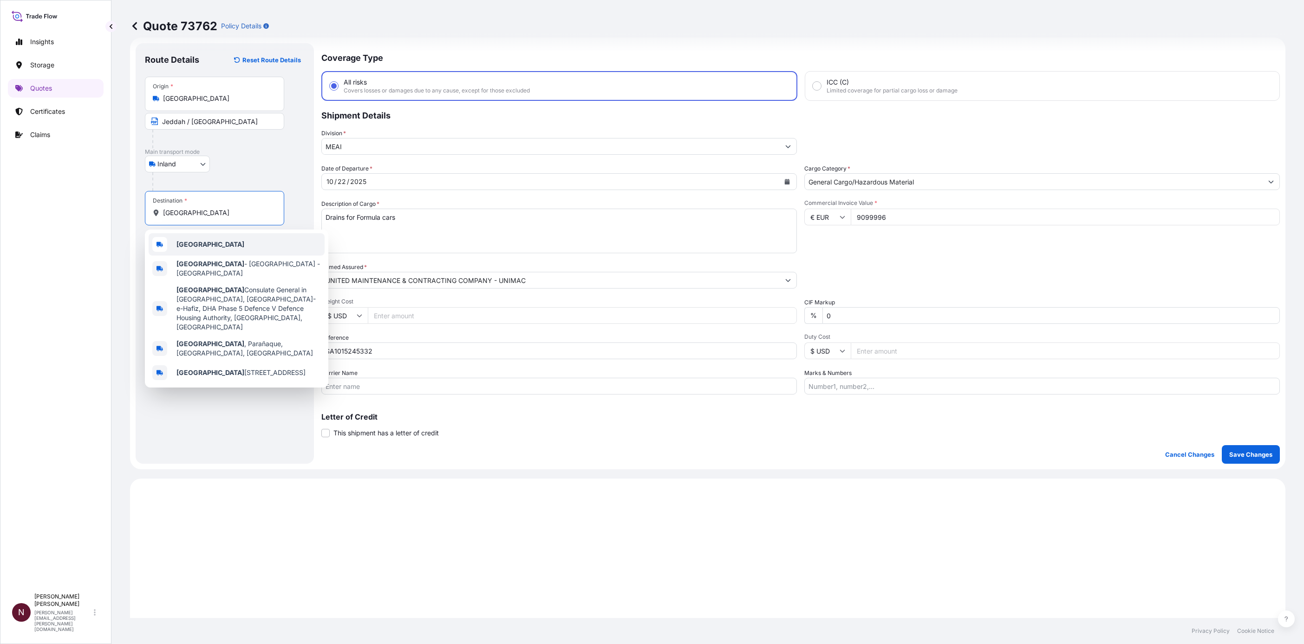
click at [192, 238] on div "[GEOGRAPHIC_DATA]" at bounding box center [237, 244] width 176 height 22
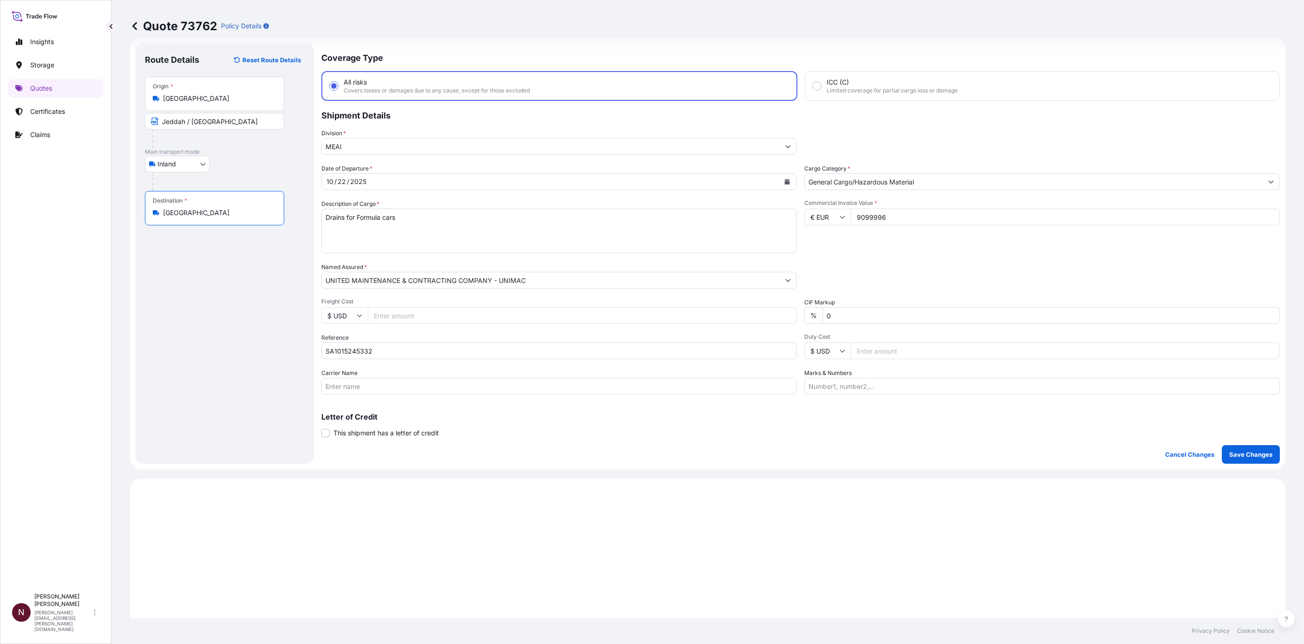
type input "[GEOGRAPHIC_DATA]"
click at [184, 273] on div "Route Details Reset Route Details Place of loading Road / [GEOGRAPHIC_DATA] / I…" at bounding box center [225, 253] width 160 height 402
click at [182, 283] on div "Route Details Reset Route Details Place of loading Road / [GEOGRAPHIC_DATA] / I…" at bounding box center [225, 253] width 160 height 402
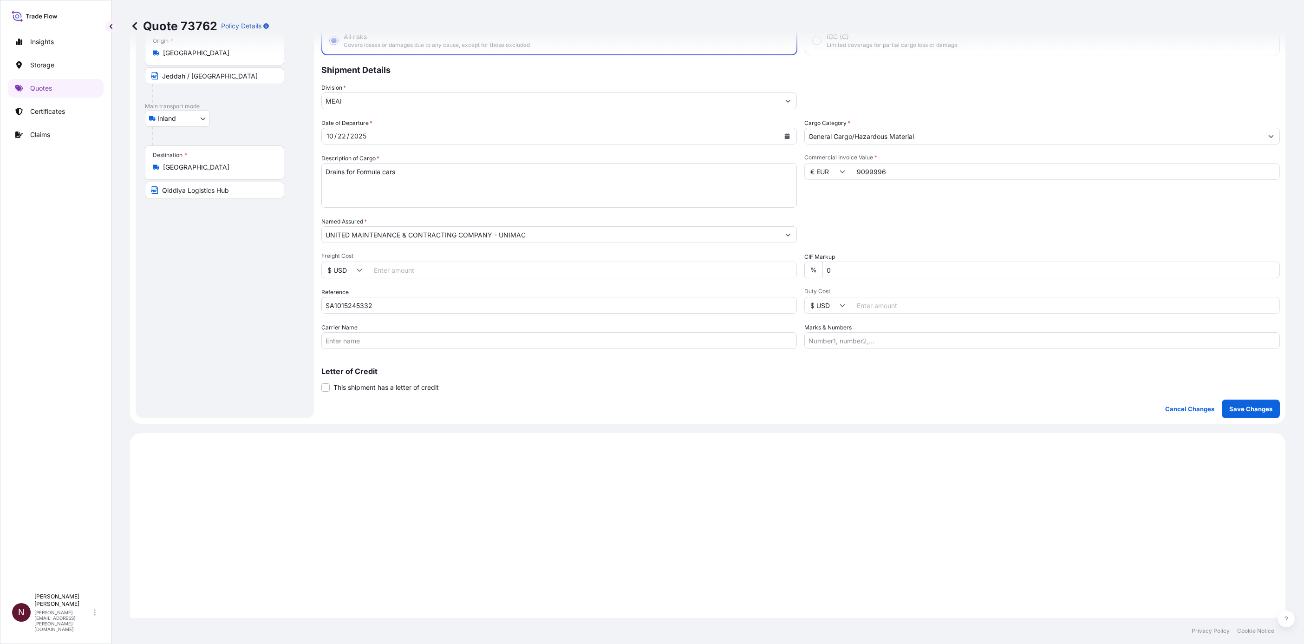
scroll to position [84, 0]
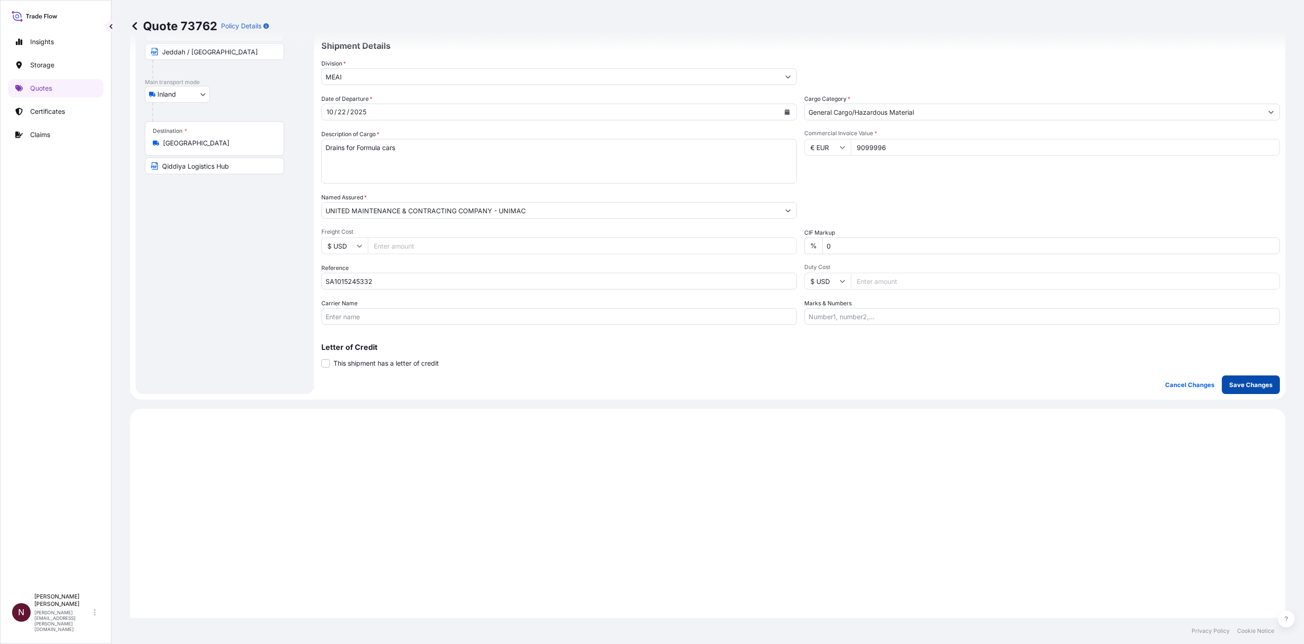
click at [1237, 391] on button "Save Changes" at bounding box center [1251, 384] width 58 height 19
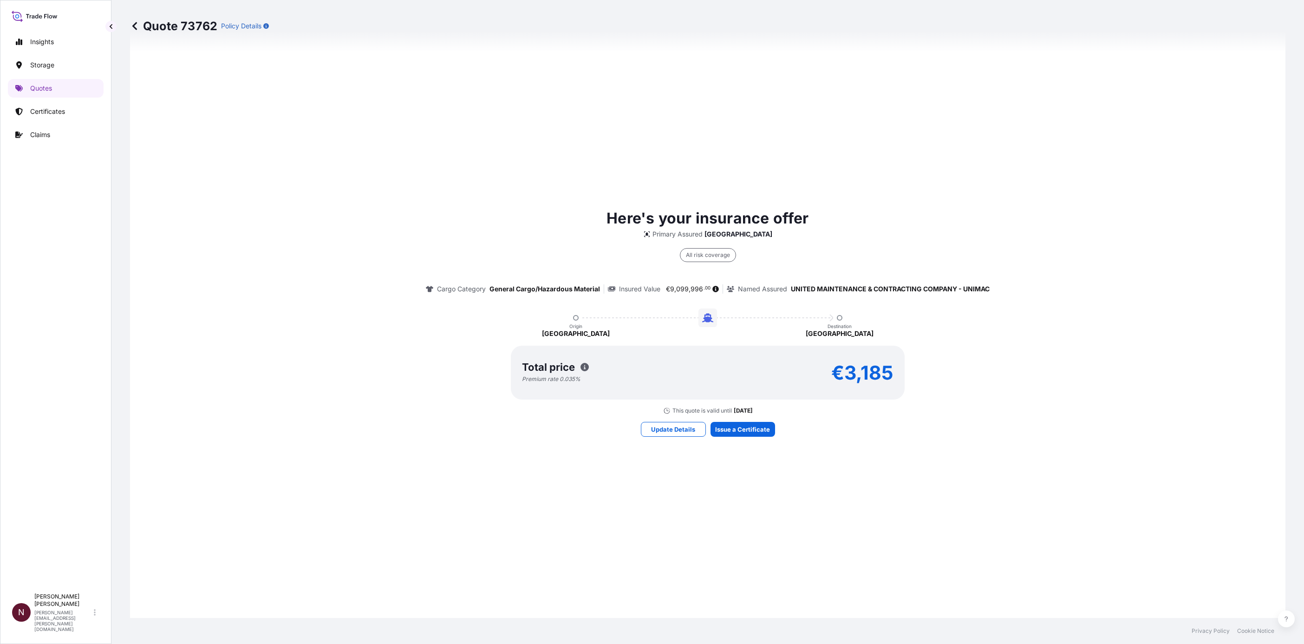
select select "Inland"
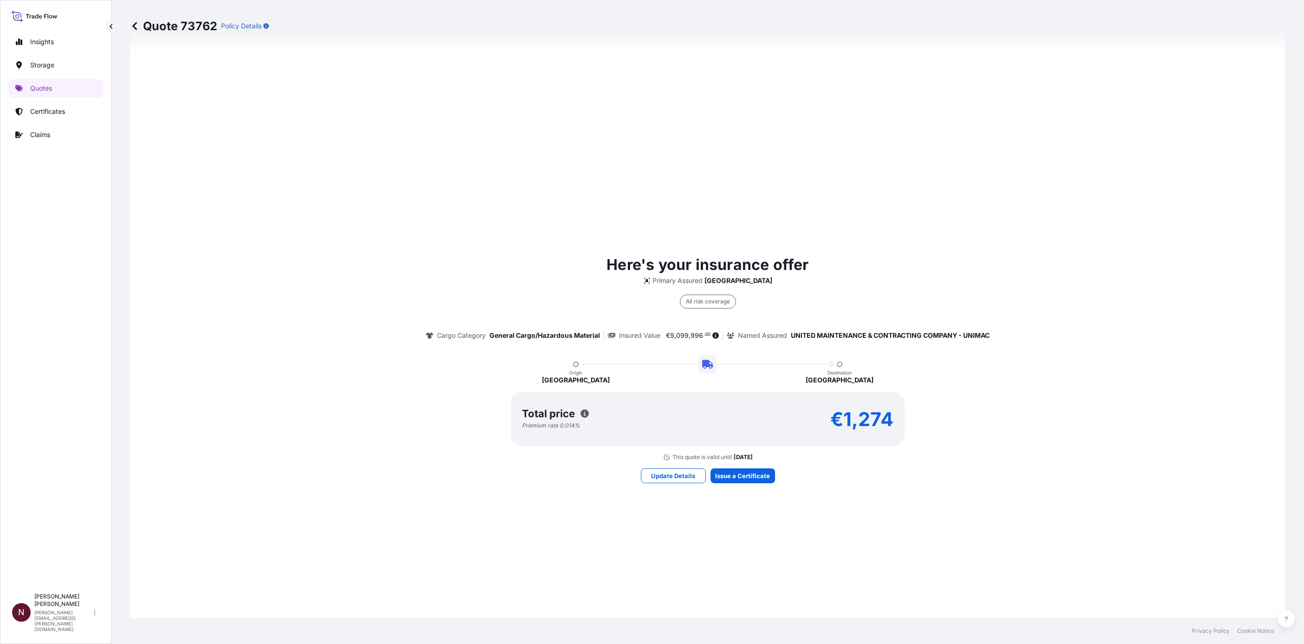
scroll to position [445, 0]
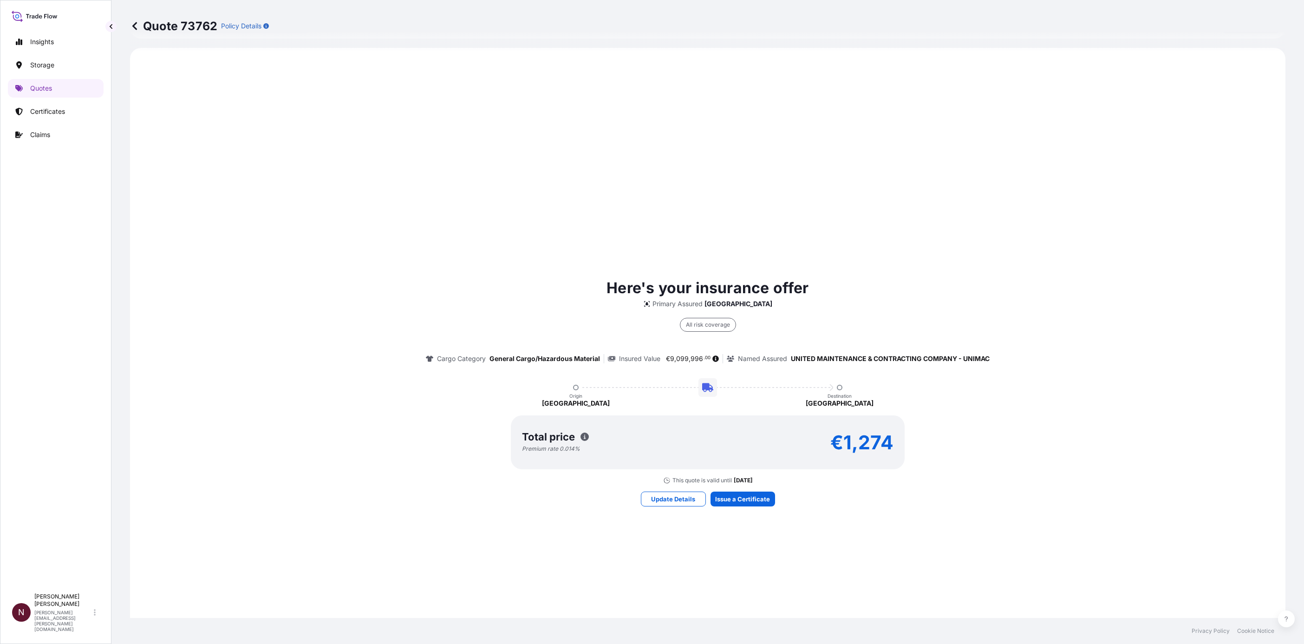
click at [1230, 315] on div "Here's your insurance offer Primary Assured [GEOGRAPHIC_DATA] All risk coverage…" at bounding box center [707, 380] width 1129 height 207
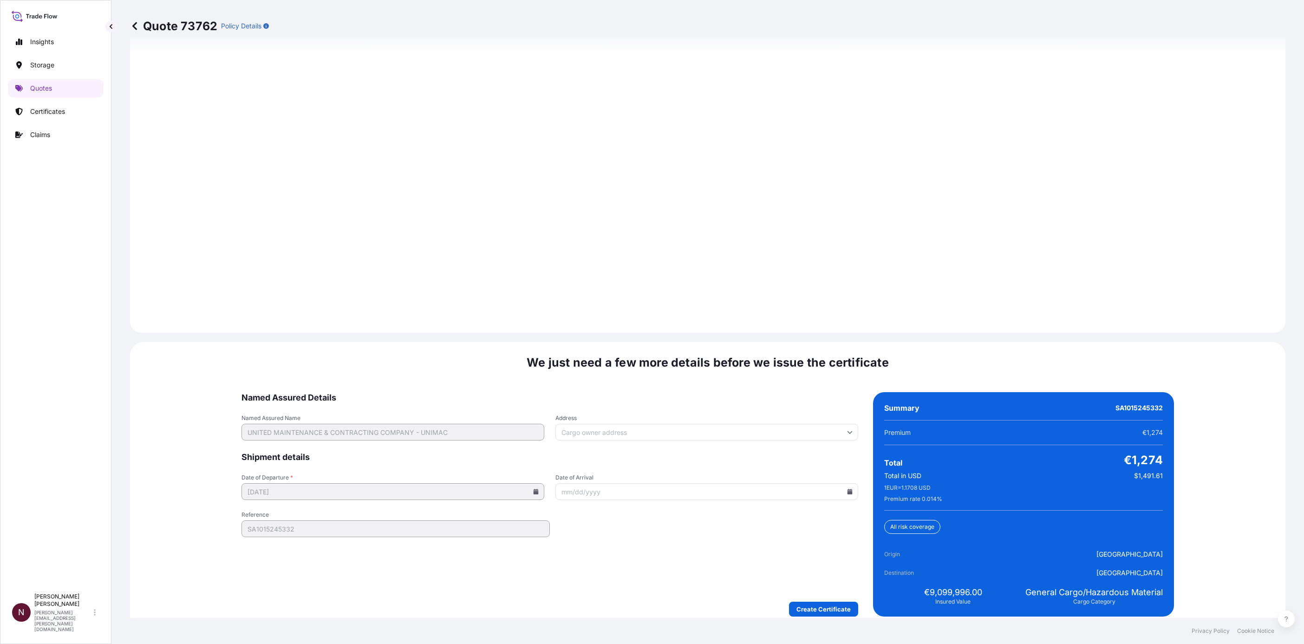
scroll to position [1155, 0]
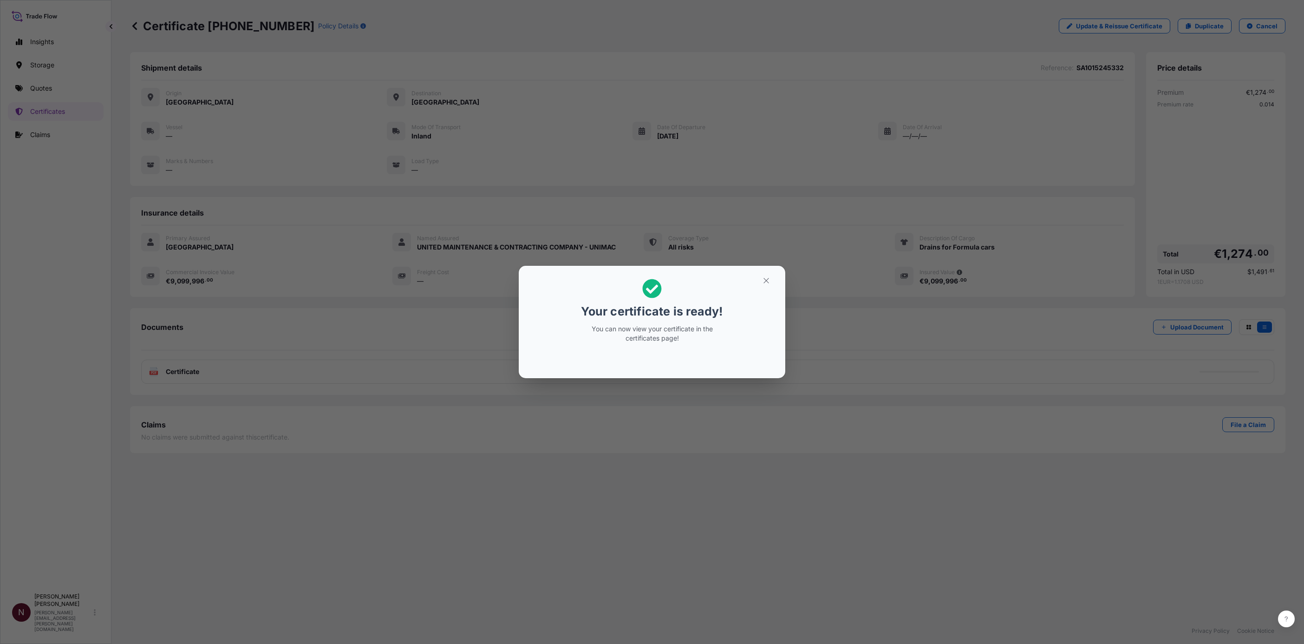
click at [1185, 198] on div "Your certificate is ready! You can now view your certificate in the certificate…" at bounding box center [652, 322] width 1304 height 644
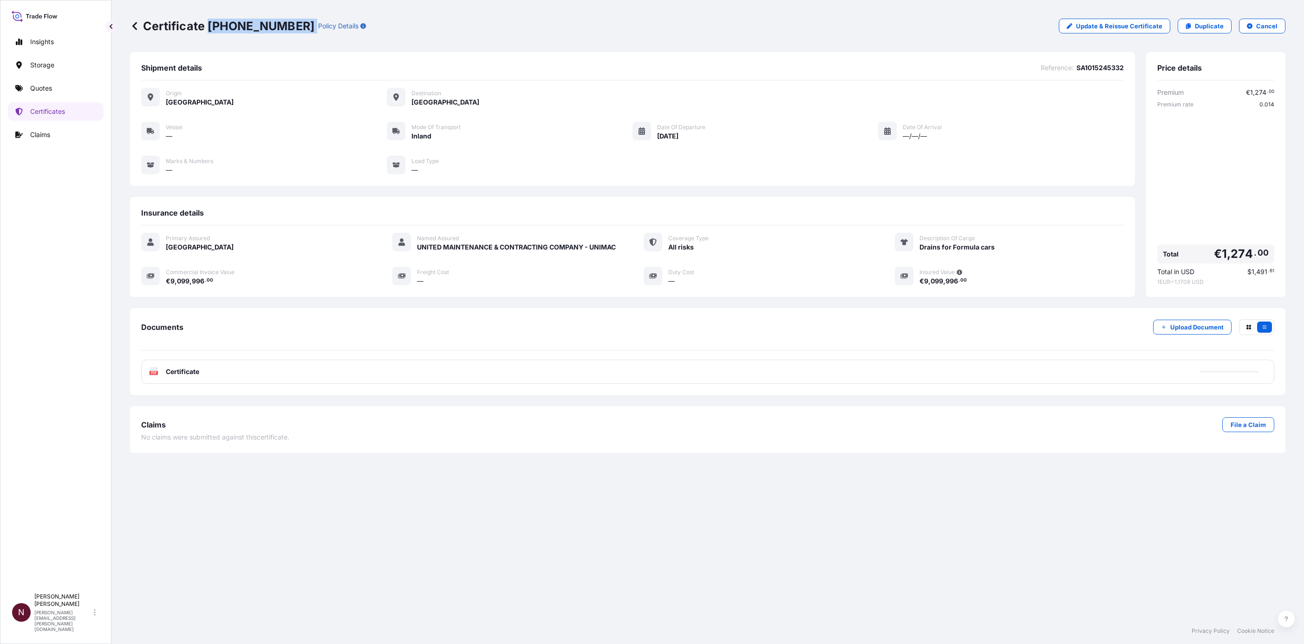
drag, startPoint x: 287, startPoint y: 23, endPoint x: 209, endPoint y: 26, distance: 78.6
click at [209, 26] on div "Certificate [PHONE_NUMBER] Policy Details" at bounding box center [248, 26] width 236 height 15
copy p "[PHONE_NUMBER]"
click at [1219, 499] on div "Shipment details Reference : SA1015245332 Origin [GEOGRAPHIC_DATA] Destination …" at bounding box center [707, 335] width 1155 height 566
drag, startPoint x: 1064, startPoint y: 600, endPoint x: 1097, endPoint y: 551, distance: 59.4
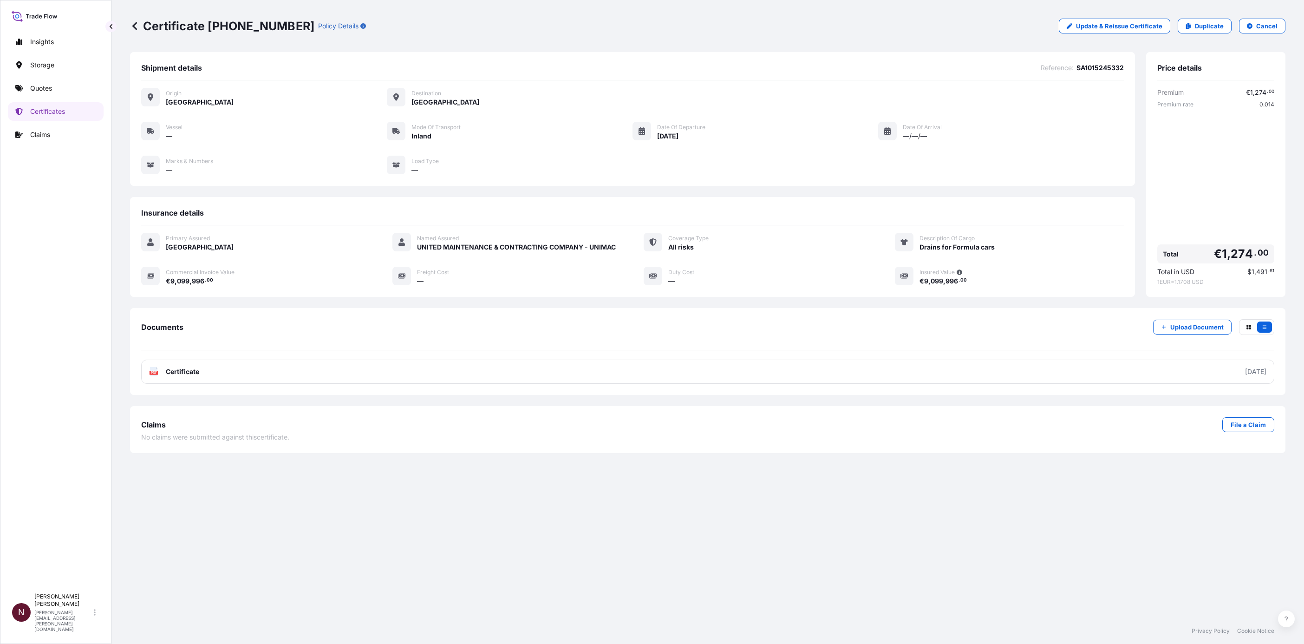
click at [1063, 600] on div "Shipment details Reference : SA1015245332 Origin [GEOGRAPHIC_DATA] Destination …" at bounding box center [707, 335] width 1155 height 566
drag, startPoint x: 208, startPoint y: 21, endPoint x: 285, endPoint y: 24, distance: 77.1
click at [285, 24] on div "Certificate [PHONE_NUMBER] Policy Details" at bounding box center [248, 26] width 236 height 15
click at [286, 25] on div "Certificate [PHONE_NUMBER] Policy Details" at bounding box center [248, 26] width 236 height 15
drag, startPoint x: 283, startPoint y: 24, endPoint x: 203, endPoint y: 22, distance: 79.9
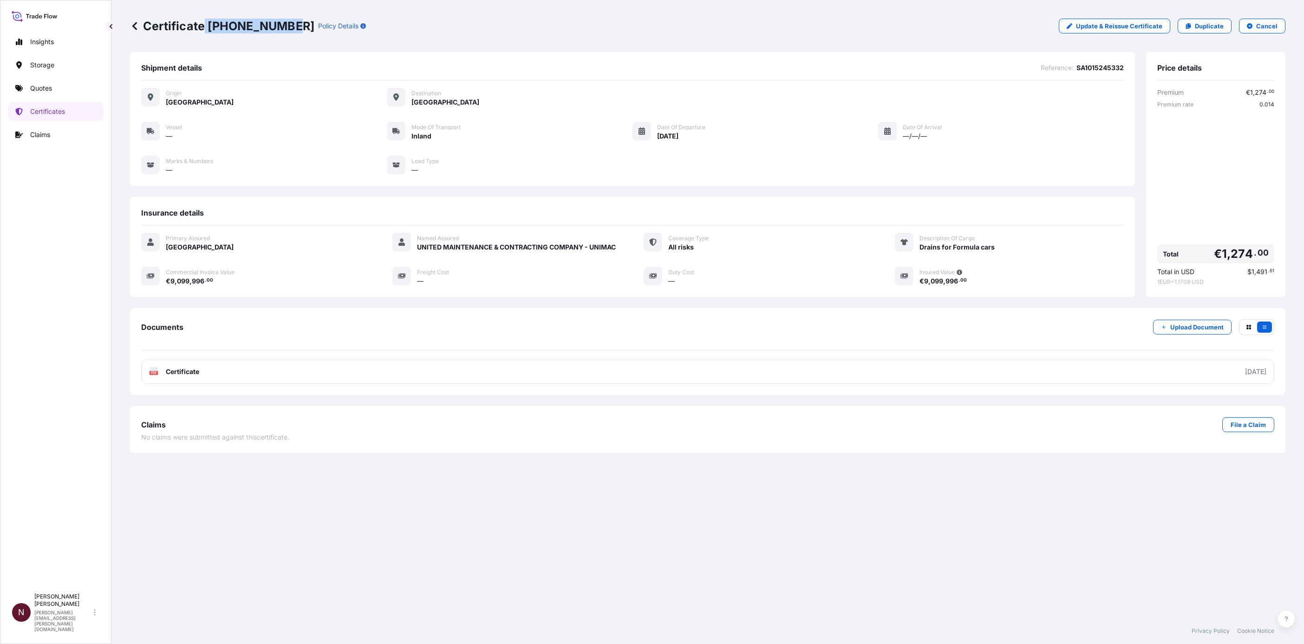
click at [203, 22] on p "Certificate [PHONE_NUMBER]" at bounding box center [222, 26] width 184 height 15
copy p "[PHONE_NUMBER]"
